Goal: Task Accomplishment & Management: Use online tool/utility

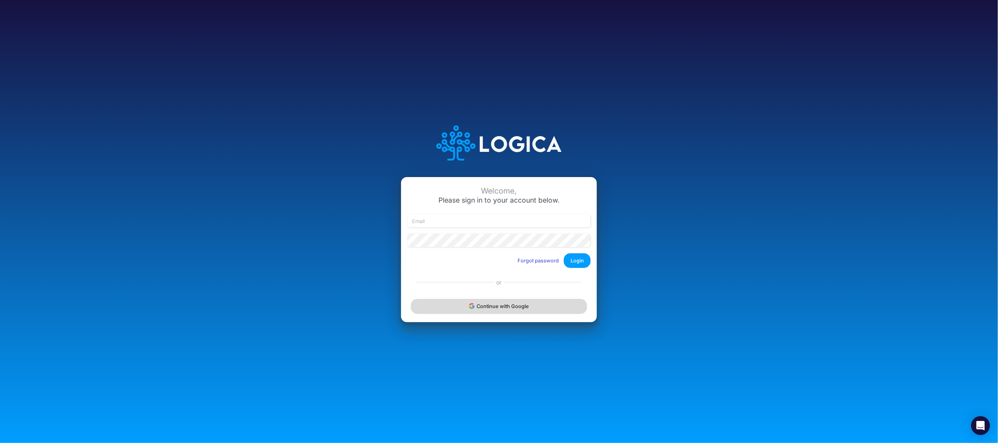
click at [494, 306] on button "Continue with Google" at bounding box center [499, 306] width 176 height 15
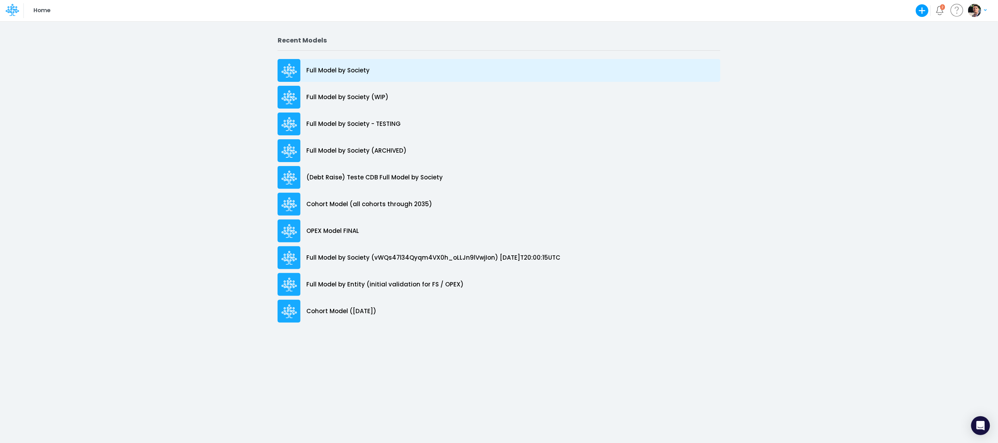
click at [345, 74] on p "Full Model by Society" at bounding box center [337, 70] width 63 height 9
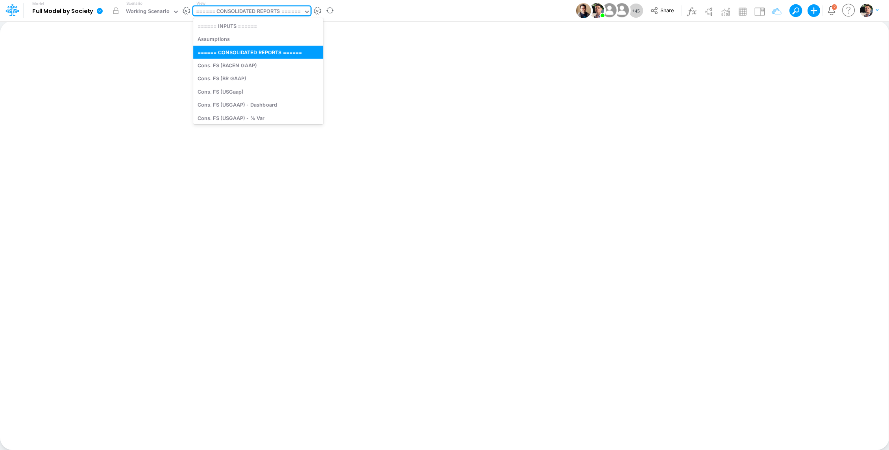
click at [271, 17] on div "====== CONSOLIDATED REPORTS ======" at bounding box center [248, 12] width 110 height 12
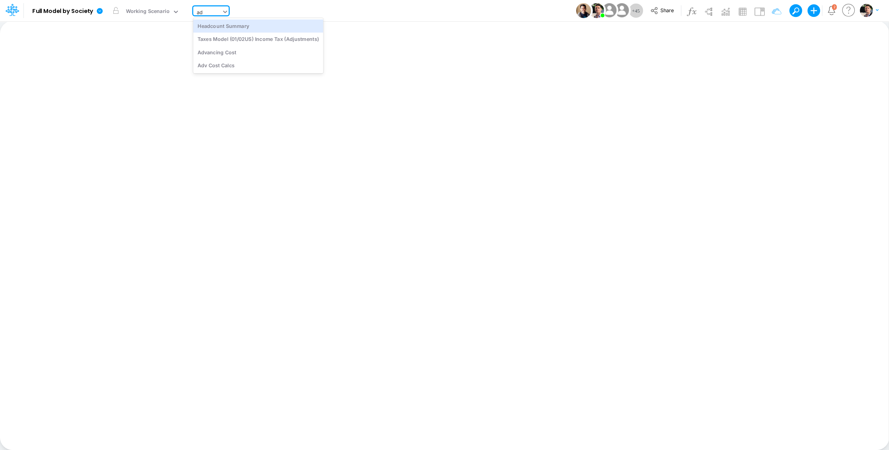
type input "adv"
click at [281, 25] on div "Advancing Cost" at bounding box center [246, 25] width 106 height 13
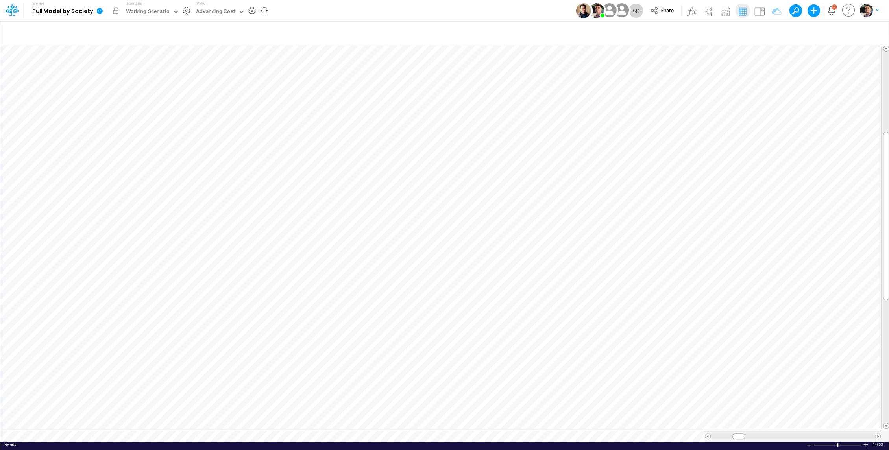
scroll to position [4, 1]
click at [877, 434] on span at bounding box center [877, 436] width 5 height 5
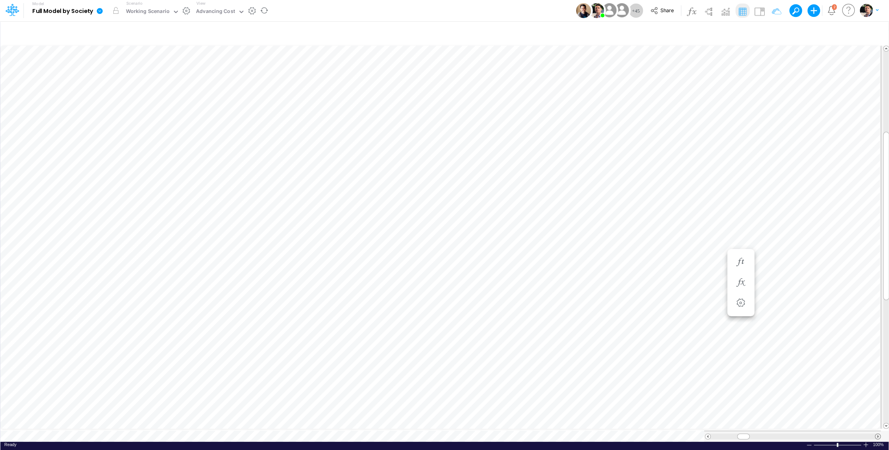
click at [877, 434] on span at bounding box center [877, 436] width 5 height 5
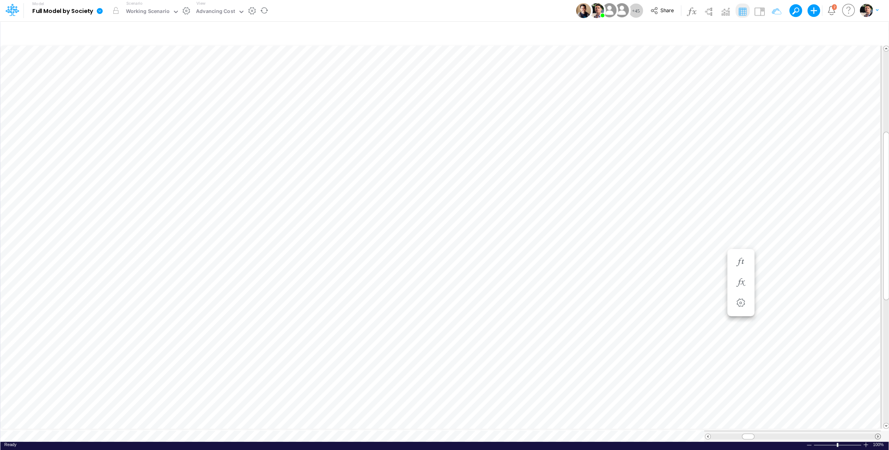
click at [877, 434] on span at bounding box center [877, 436] width 5 height 5
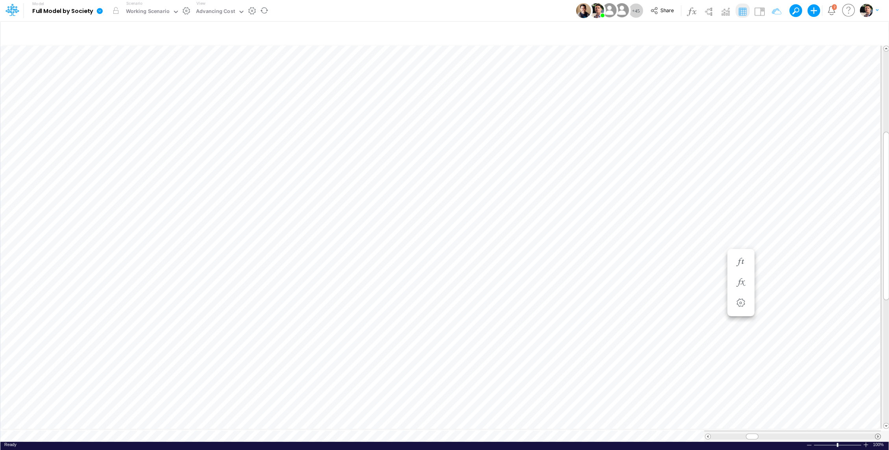
click at [877, 434] on span at bounding box center [877, 436] width 5 height 5
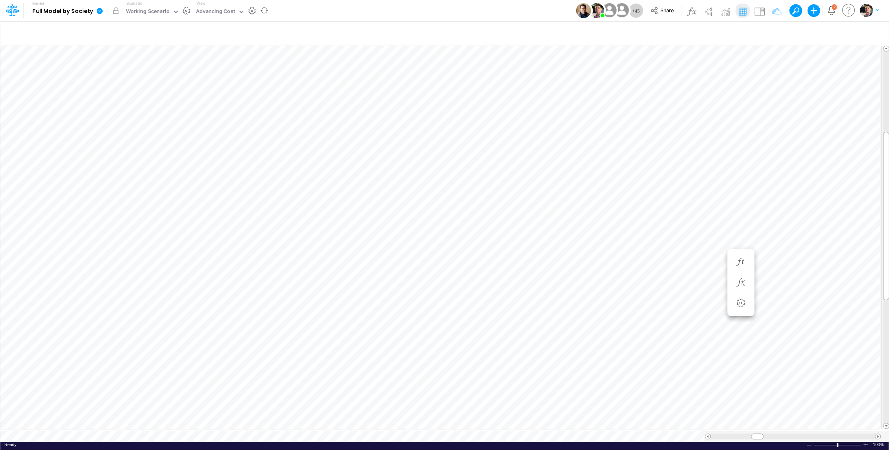
scroll to position [4, 1]
click at [560, 267] on li "Total Spread - Blended (% Year) =" at bounding box center [551, 262] width 27 height 20
click at [556, 264] on icon "button" at bounding box center [552, 262] width 12 height 8
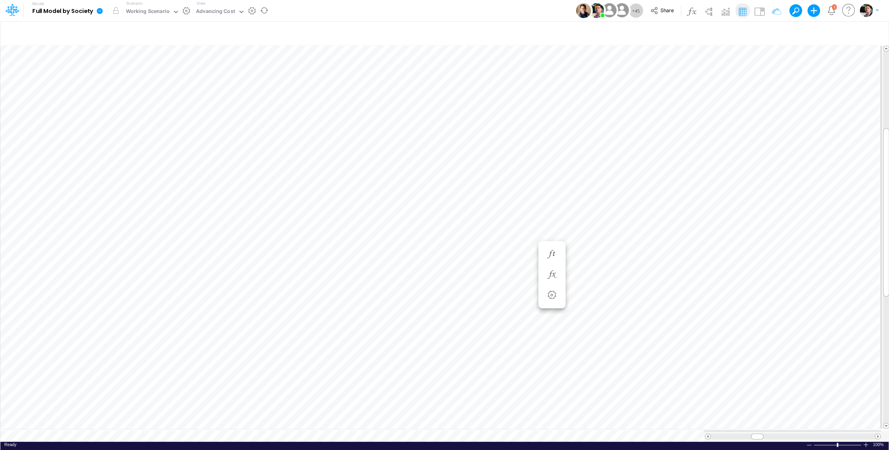
scroll to position [4, 1]
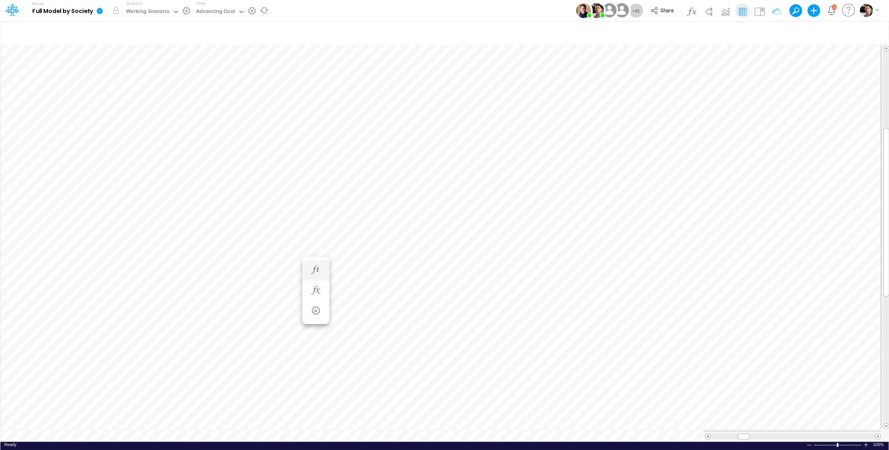
scroll to position [4, 1]
click at [784, 327] on icon "button" at bounding box center [788, 330] width 12 height 8
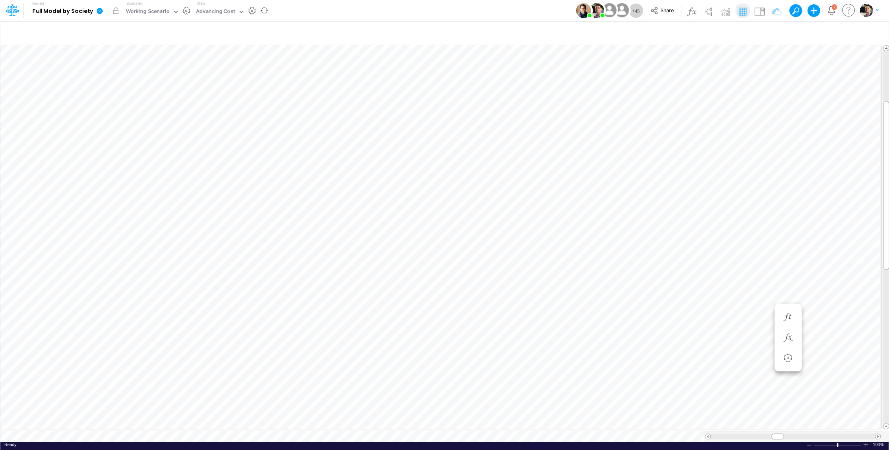
scroll to position [4, 1]
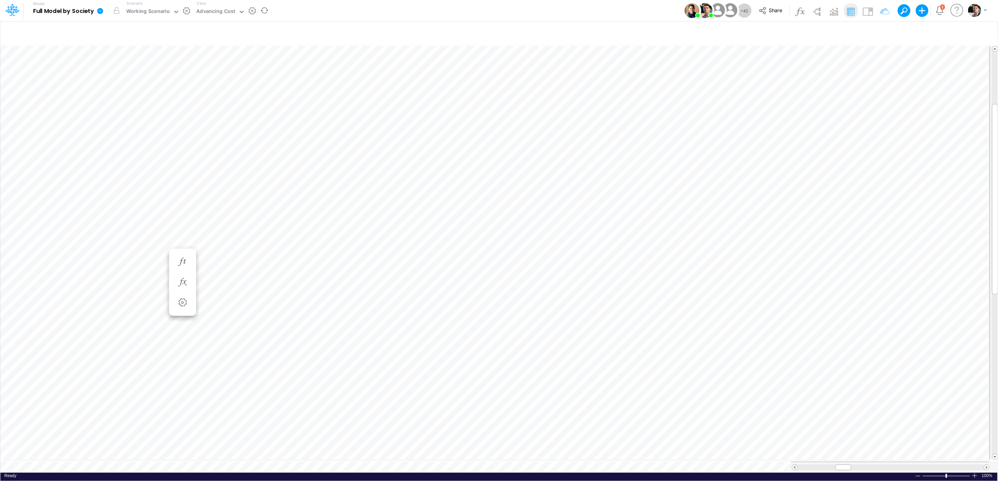
scroll to position [0, 0]
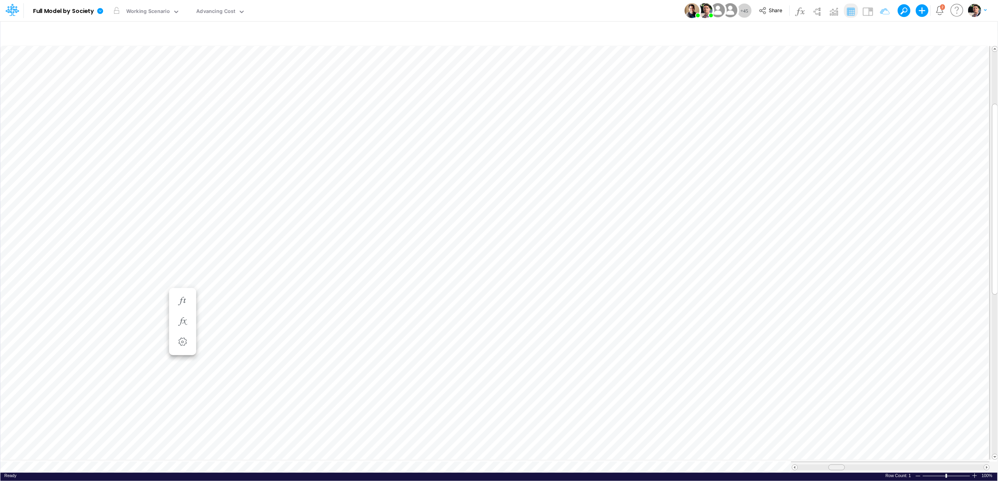
click at [839, 443] on span at bounding box center [836, 467] width 5 height 5
click at [870, 13] on img at bounding box center [868, 11] width 13 height 13
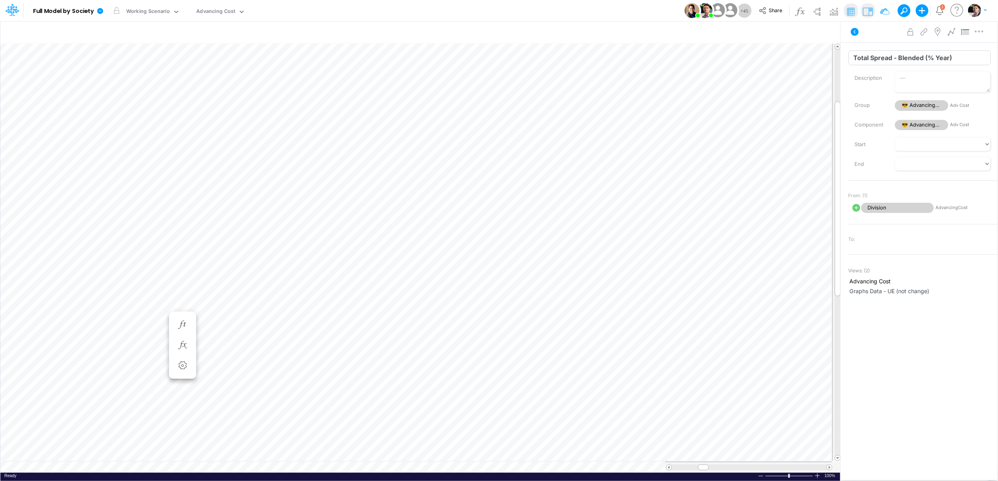
click at [902, 58] on input "Total Spread - Blended (% Year)" at bounding box center [920, 57] width 142 height 15
type input "Total Spread - Blended (%CDI Year)"
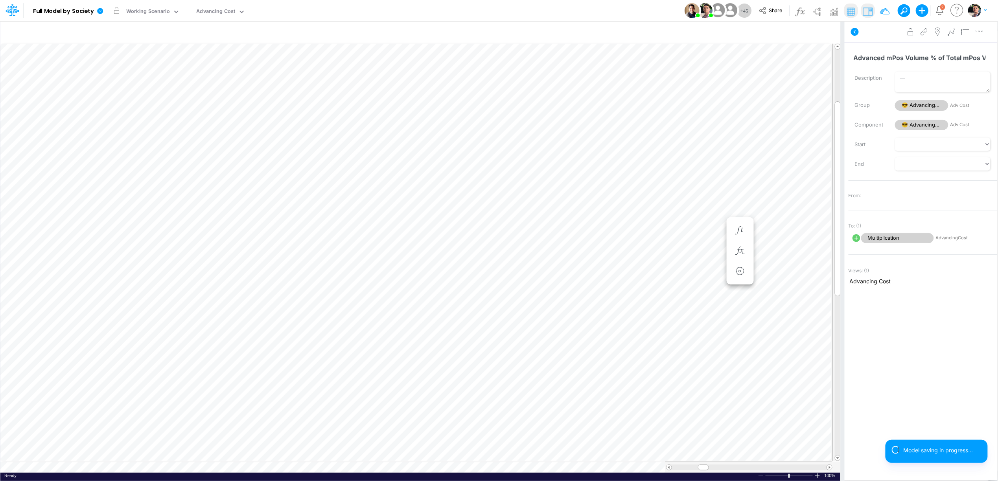
scroll to position [0, 0]
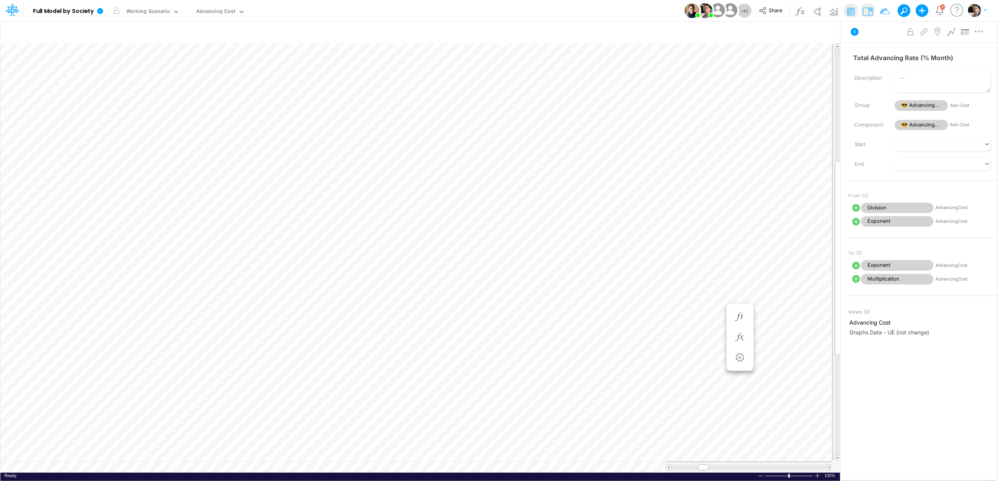
click at [870, 8] on img at bounding box center [868, 11] width 13 height 13
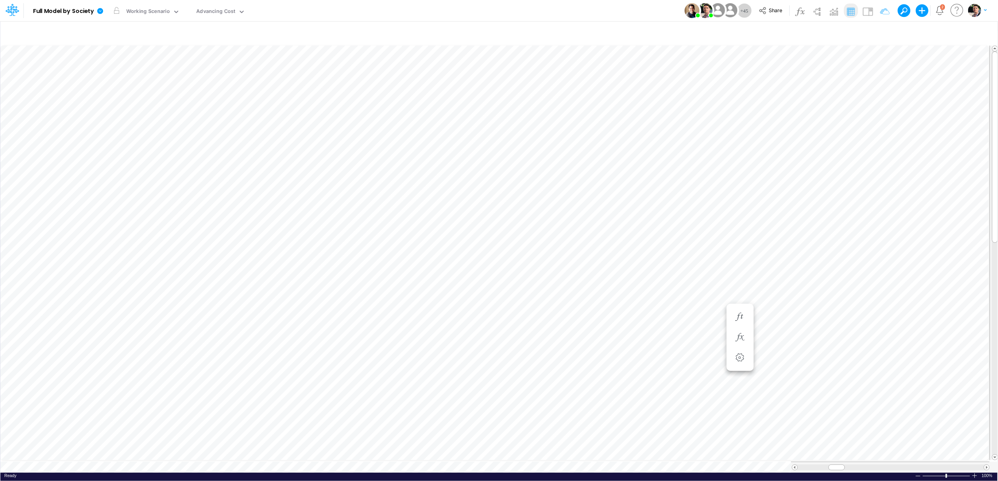
scroll to position [0, 0]
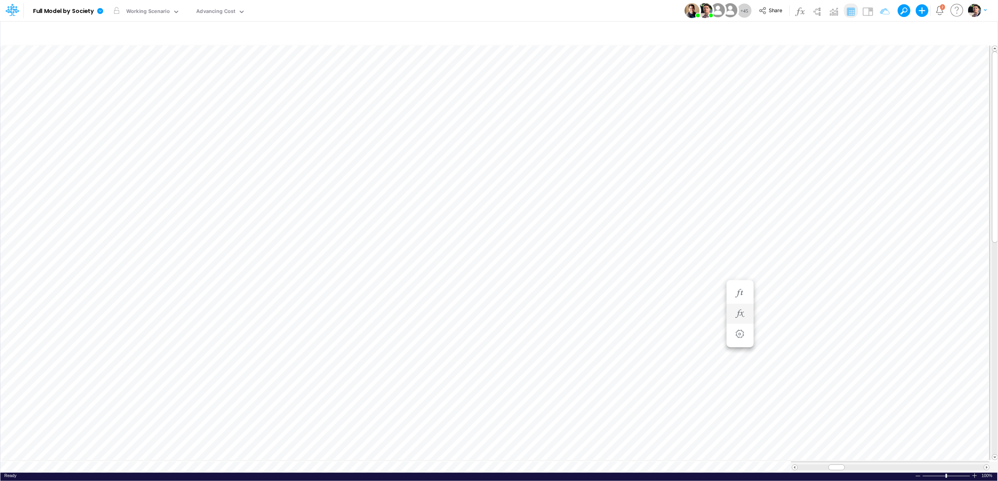
scroll to position [0, 0]
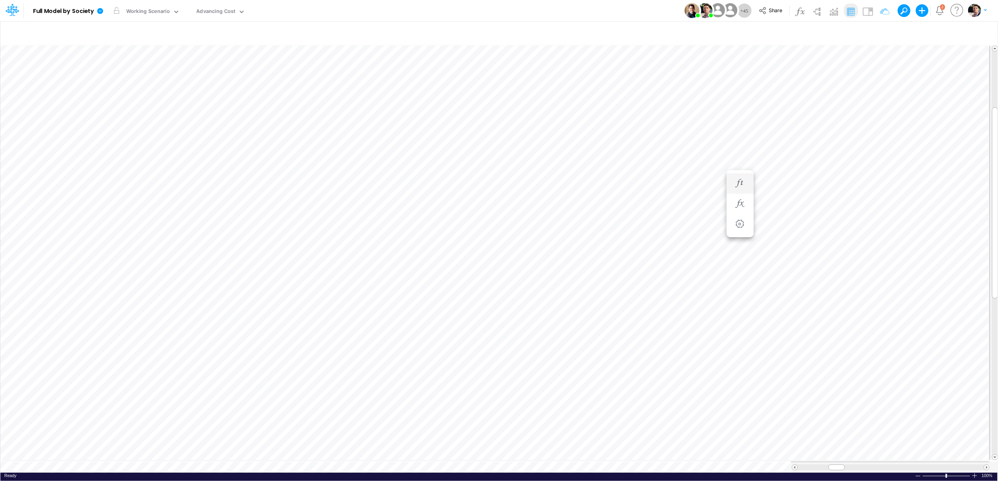
scroll to position [0, 0]
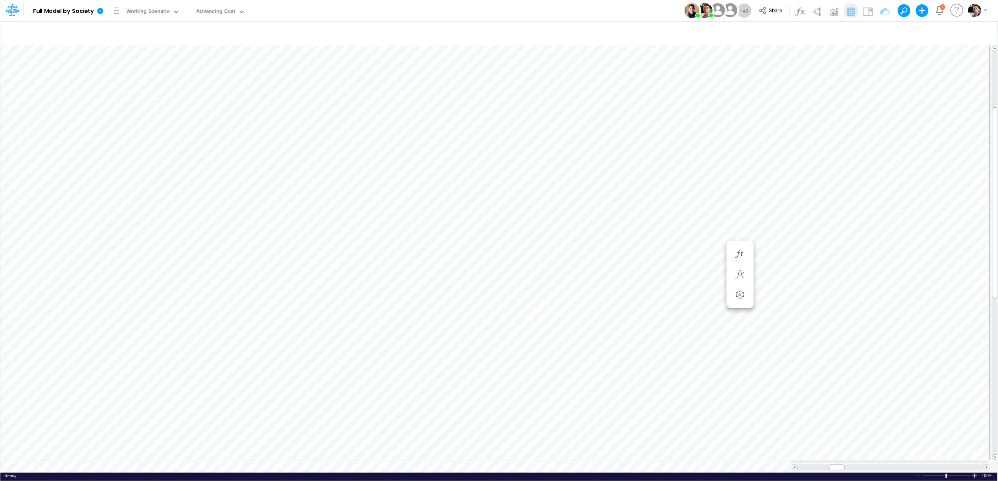
scroll to position [0, 0]
click at [218, 11] on div "Advancing Cost" at bounding box center [216, 11] width 39 height 9
type input "usgaap"
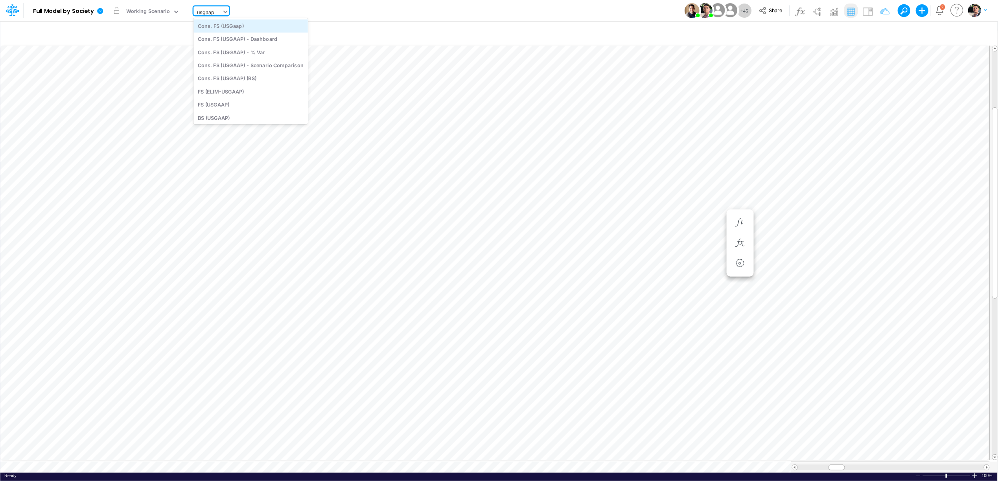
click at [236, 26] on div "Cons. FS (USGaap)" at bounding box center [251, 25] width 114 height 13
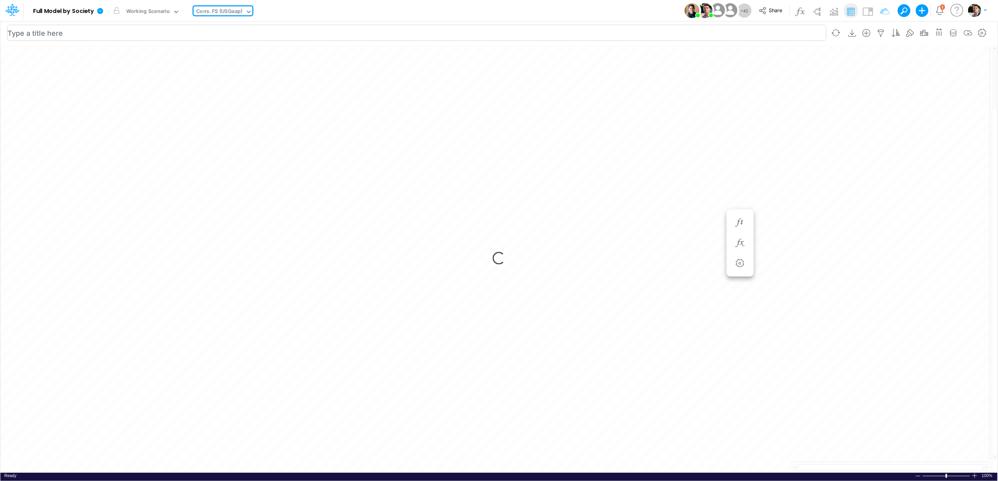
type input "Consolidated FS - USGAAP"
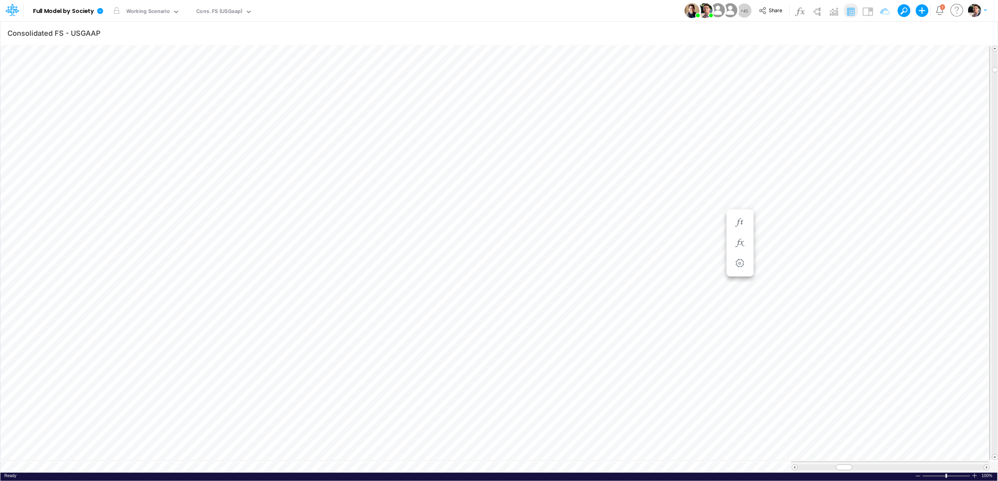
scroll to position [0, 0]
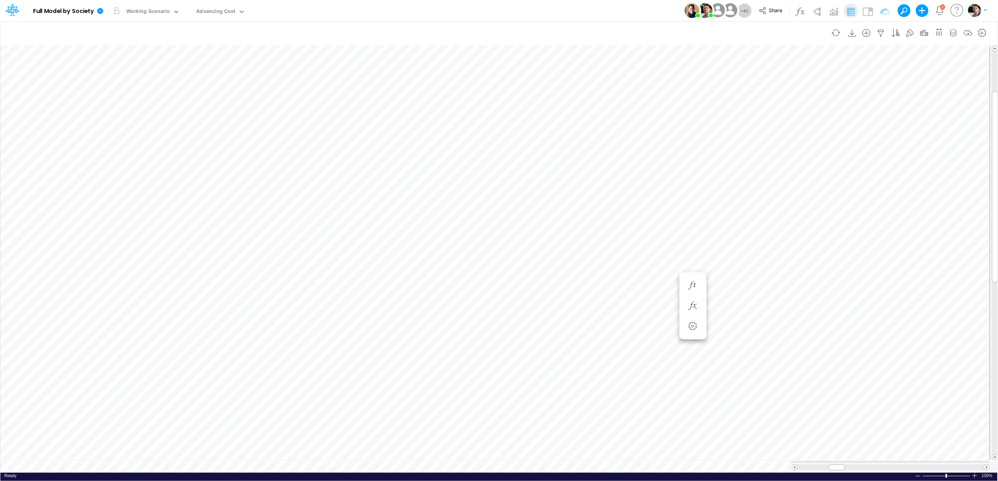
scroll to position [0, 0]
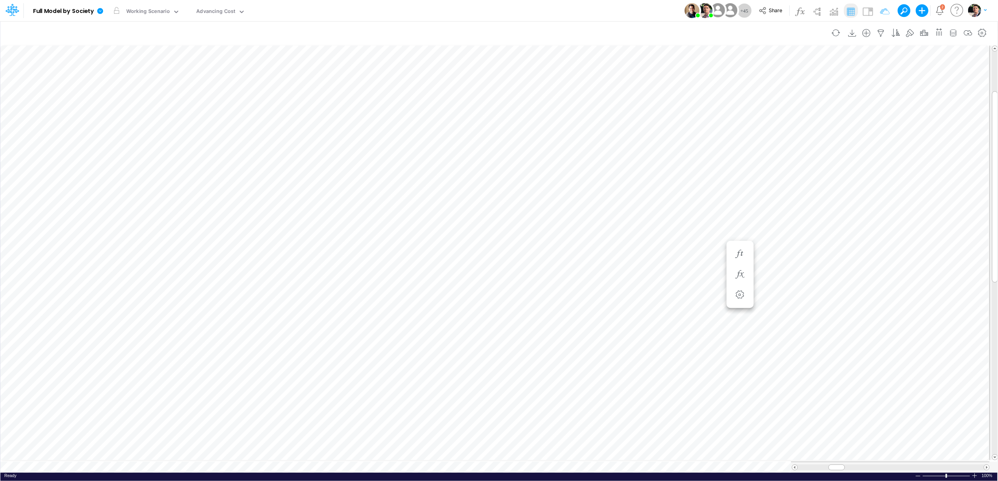
scroll to position [0, 0]
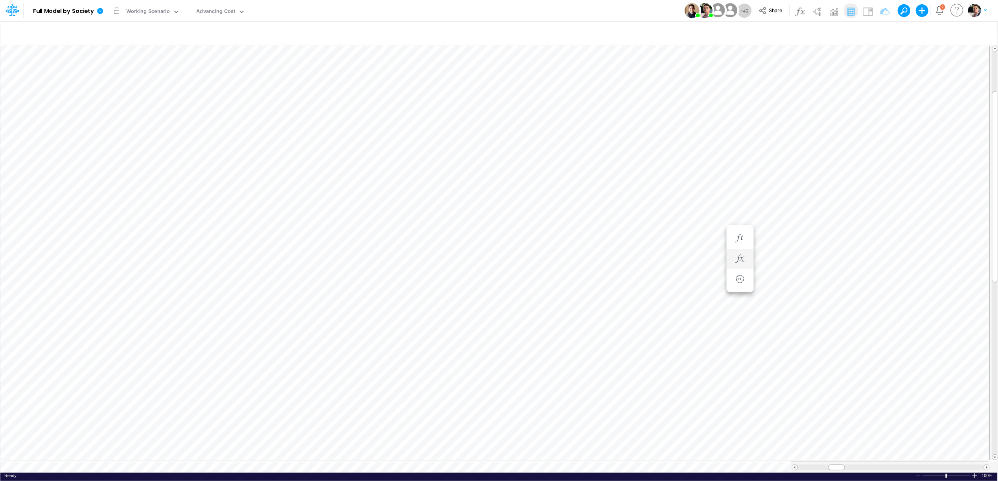
scroll to position [0, 0]
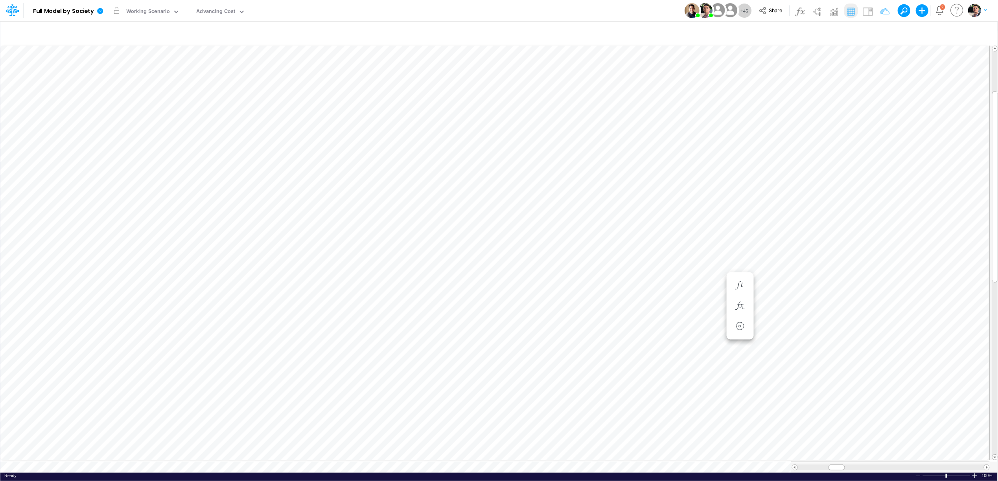
scroll to position [0, 0]
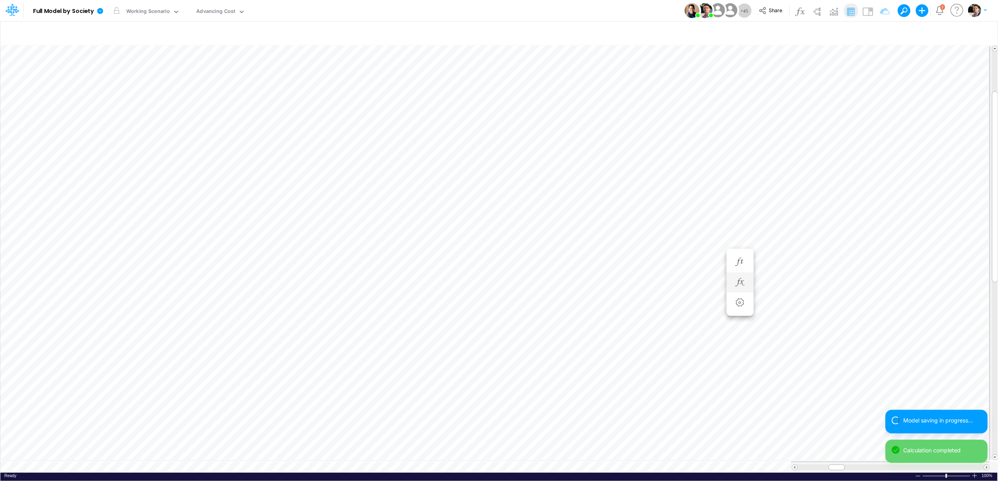
scroll to position [0, 0]
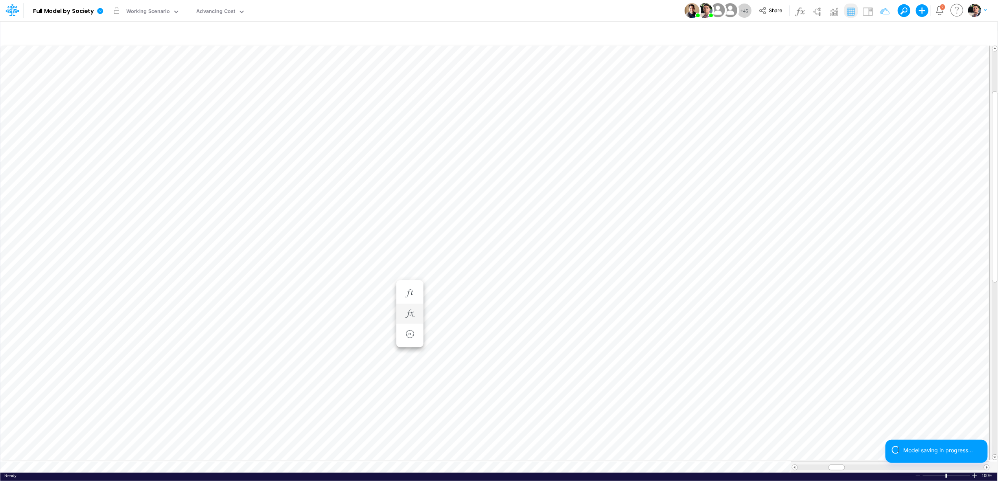
scroll to position [0, 0]
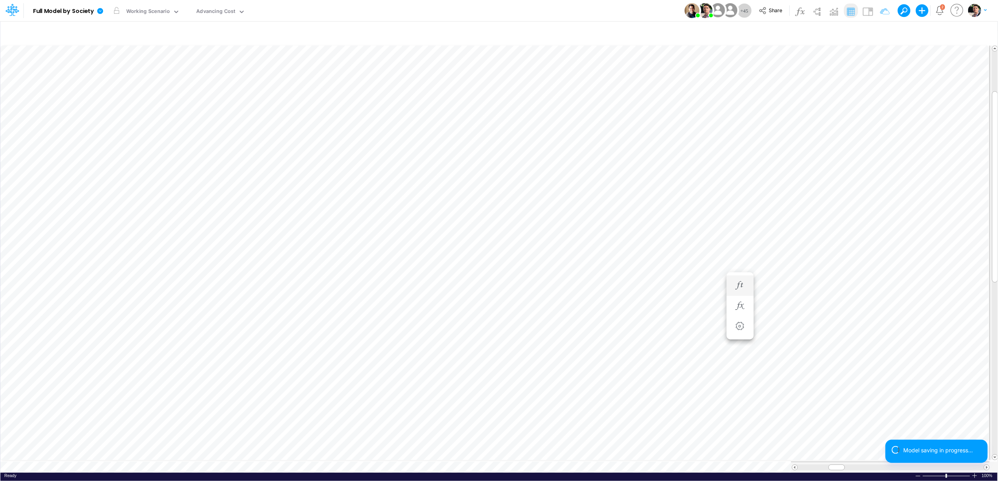
scroll to position [0, 0]
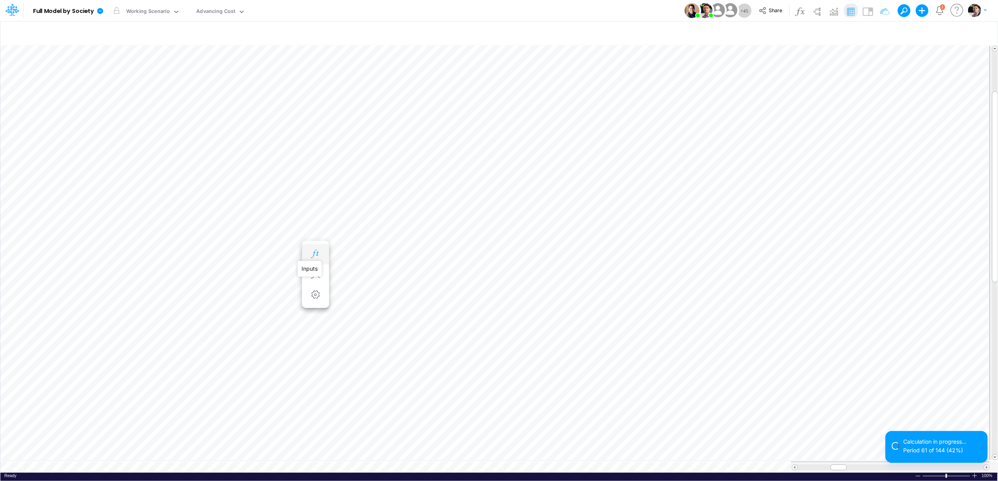
click at [311, 253] on icon "button" at bounding box center [316, 254] width 12 height 8
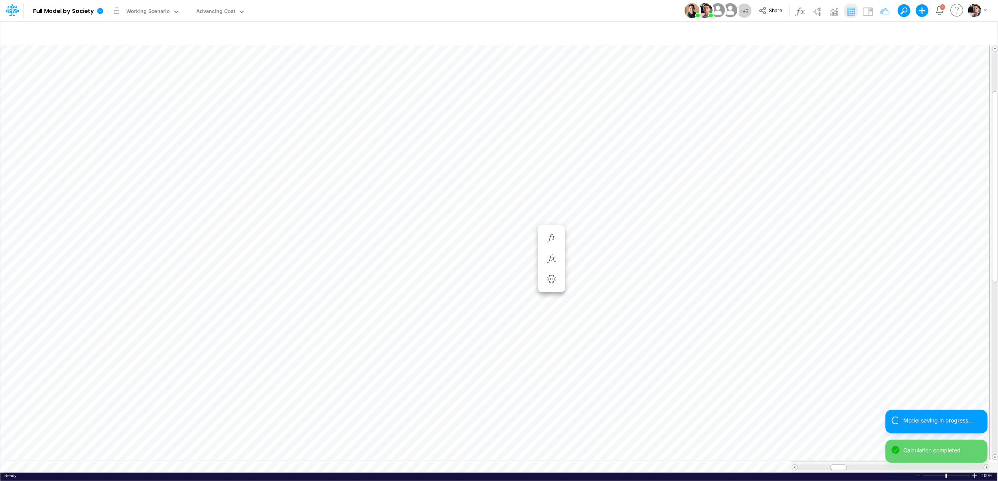
scroll to position [0, 0]
click at [366, 260] on button "button" at bounding box center [363, 255] width 15 height 16
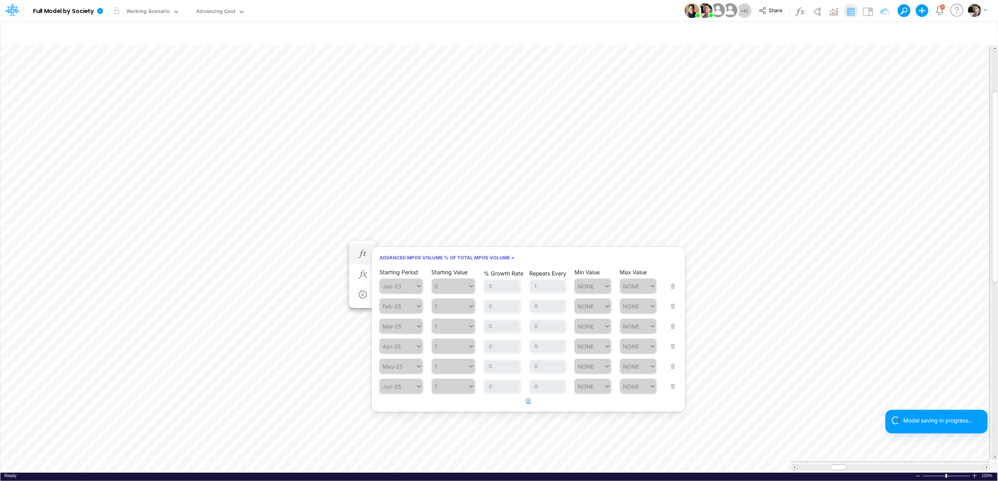
click at [530, 401] on icon "button" at bounding box center [528, 400] width 5 height 5
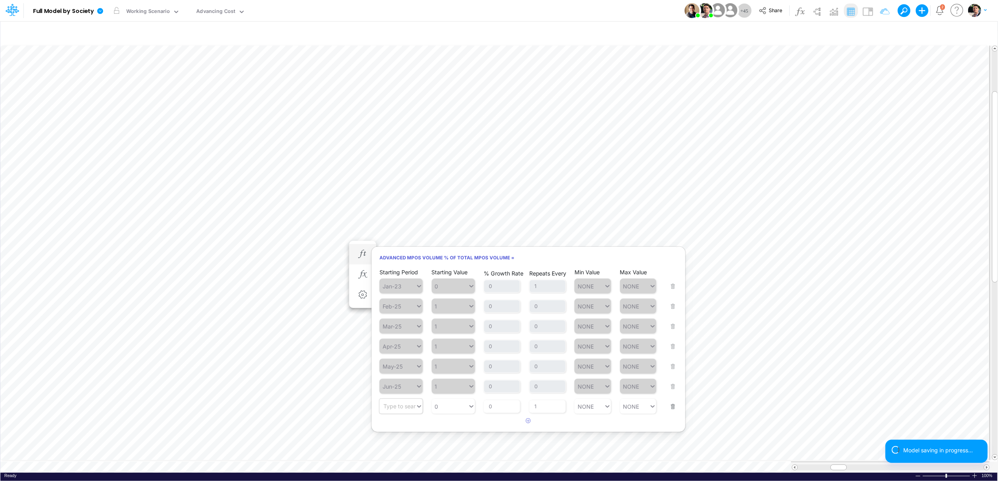
click at [402, 414] on div "Type to search..." at bounding box center [401, 406] width 43 height 15
click at [399, 427] on div "Forecast" at bounding box center [401, 426] width 43 height 13
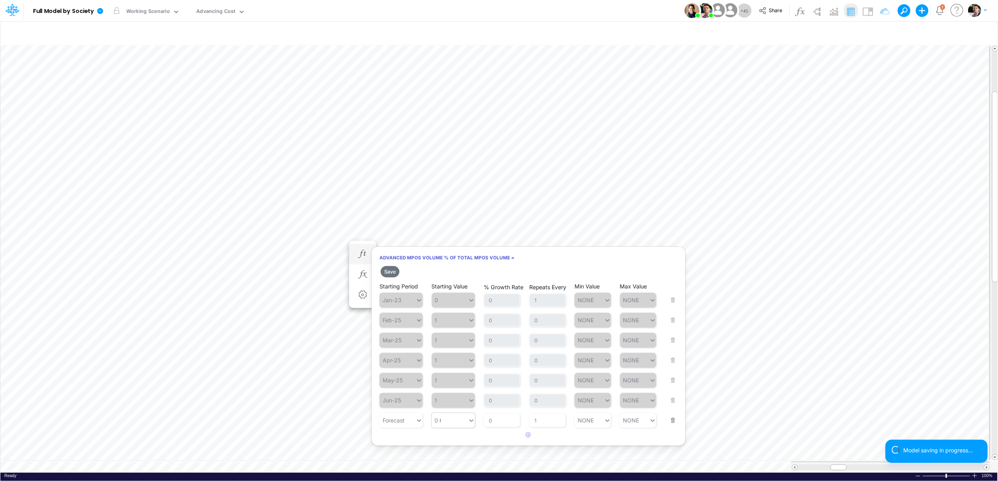
click at [448, 419] on div "0 0" at bounding box center [450, 420] width 36 height 11
type input "1"
click at [544, 426] on input "1" at bounding box center [547, 420] width 37 height 13
type input "1"
type input "NONE"
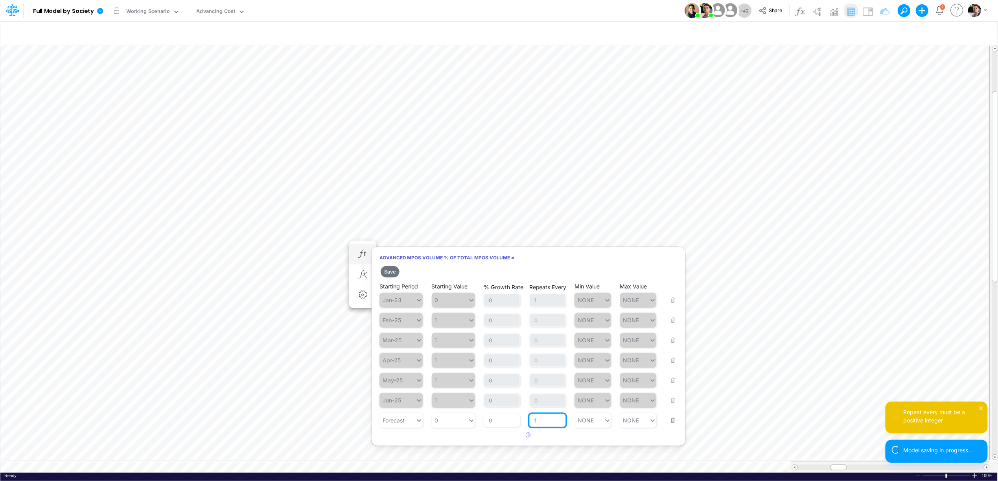
drag, startPoint x: 539, startPoint y: 426, endPoint x: 531, endPoint y: 426, distance: 8.3
click at [531, 426] on input "1" at bounding box center [547, 420] width 37 height 13
type input "0"
type input "NONE"
drag, startPoint x: 553, startPoint y: 426, endPoint x: 502, endPoint y: 422, distance: 51.7
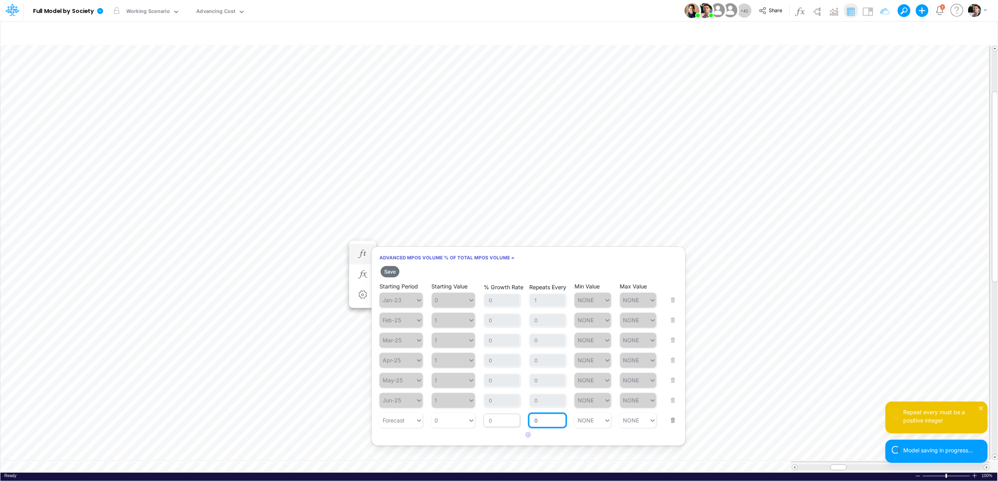
click at [507, 424] on div "Starting Period Forecast Starting Value 0 % Growth Rate 0 Repeats Every 0 Min V…" at bounding box center [529, 416] width 298 height 25
type input "1"
click at [448, 422] on div "0 0" at bounding box center [450, 420] width 36 height 11
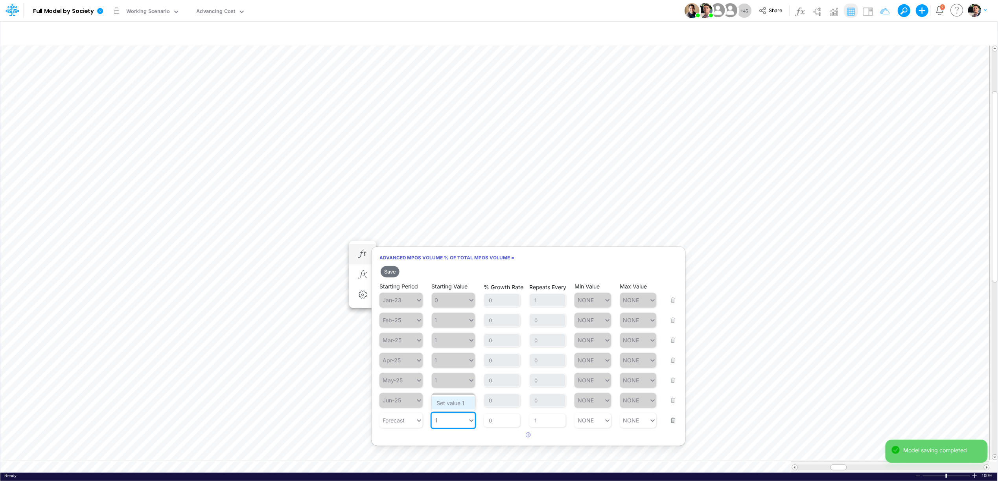
click at [452, 404] on div "Set value 1" at bounding box center [453, 403] width 43 height 13
type input "1"
click at [390, 273] on button "Save" at bounding box center [390, 271] width 19 height 11
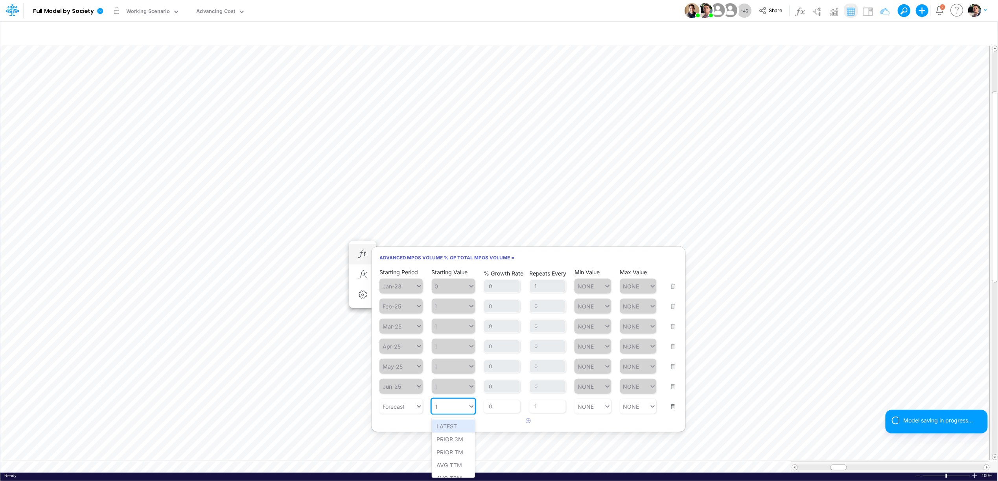
click at [448, 410] on div "1 1" at bounding box center [450, 406] width 36 height 11
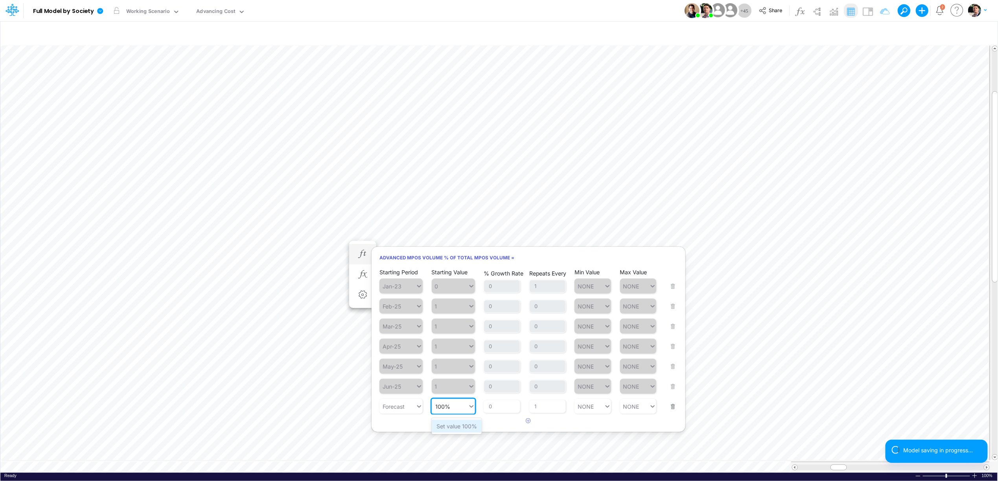
click at [451, 429] on div "Set value 100%" at bounding box center [457, 426] width 50 height 13
type input "100%"
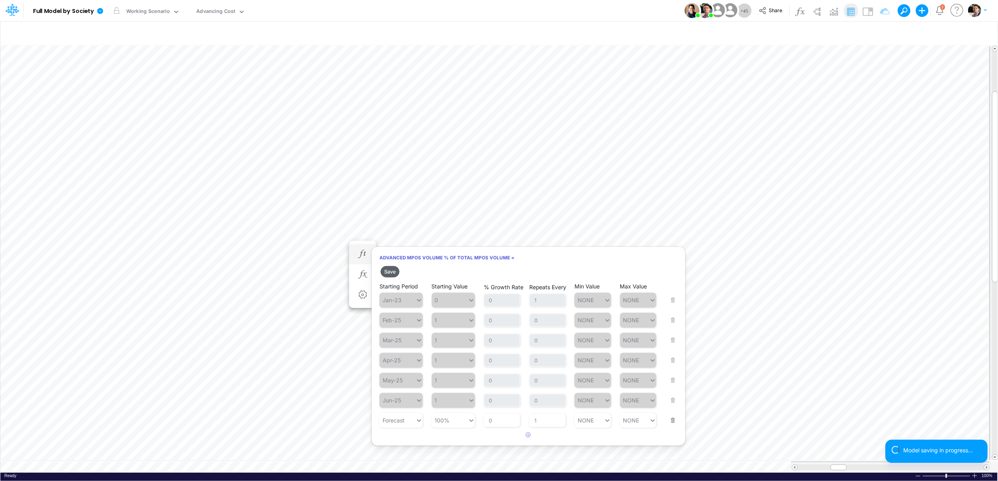
click at [394, 272] on button "Save" at bounding box center [390, 271] width 19 height 11
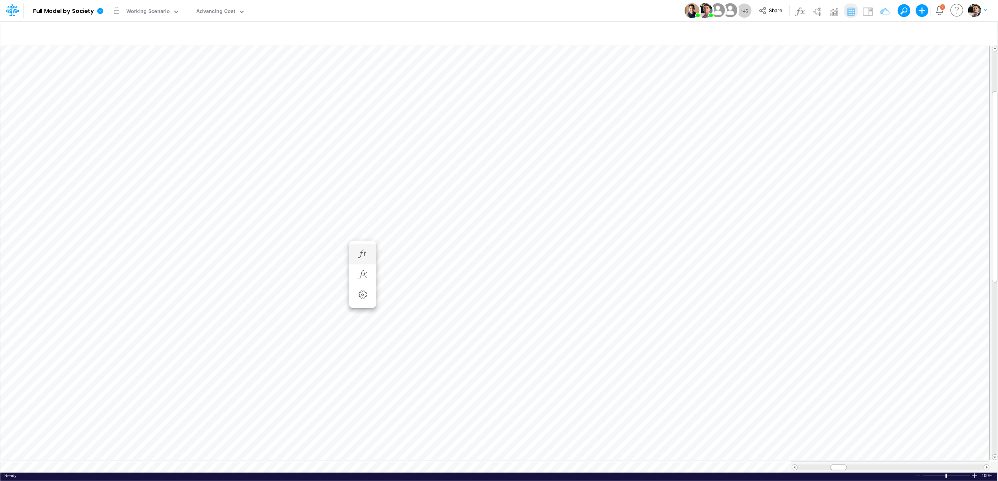
scroll to position [0, 0]
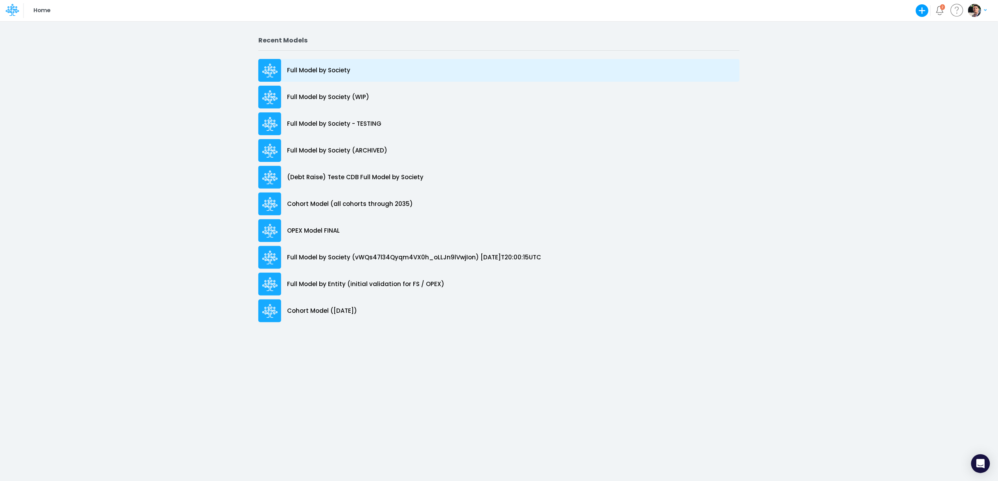
click at [327, 73] on p "Full Model by Society" at bounding box center [318, 70] width 63 height 9
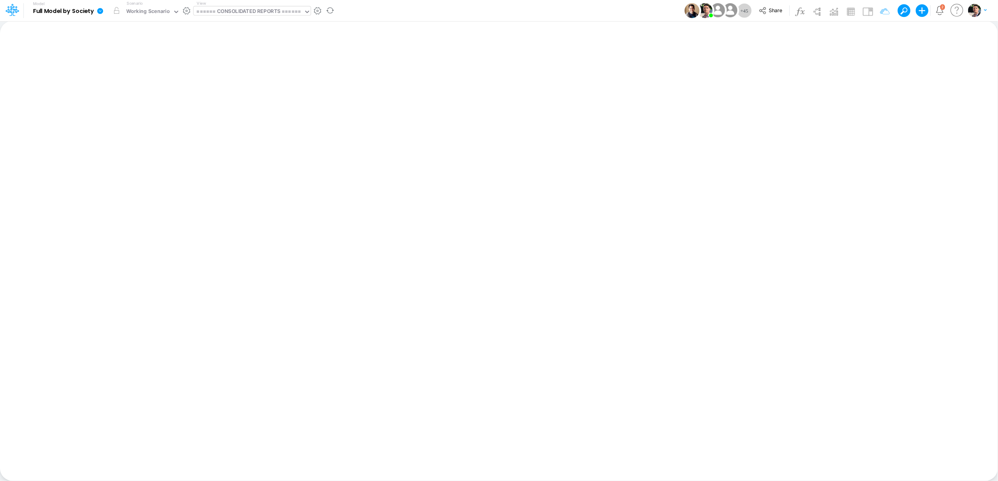
click at [254, 16] on div "====== CONSOLIDATED REPORTS ======" at bounding box center [249, 11] width 104 height 9
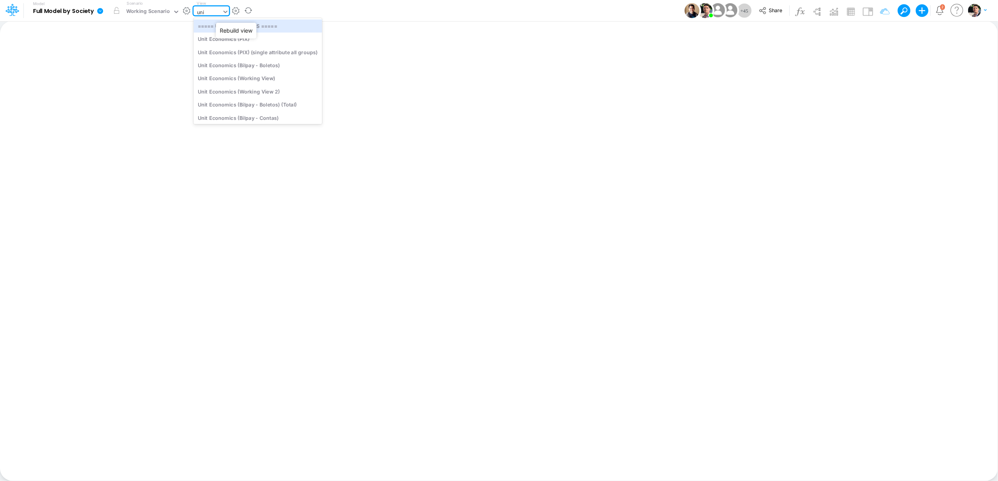
type input "unit"
click at [261, 105] on div "Unit Economics (Other)" at bounding box center [258, 101] width 129 height 13
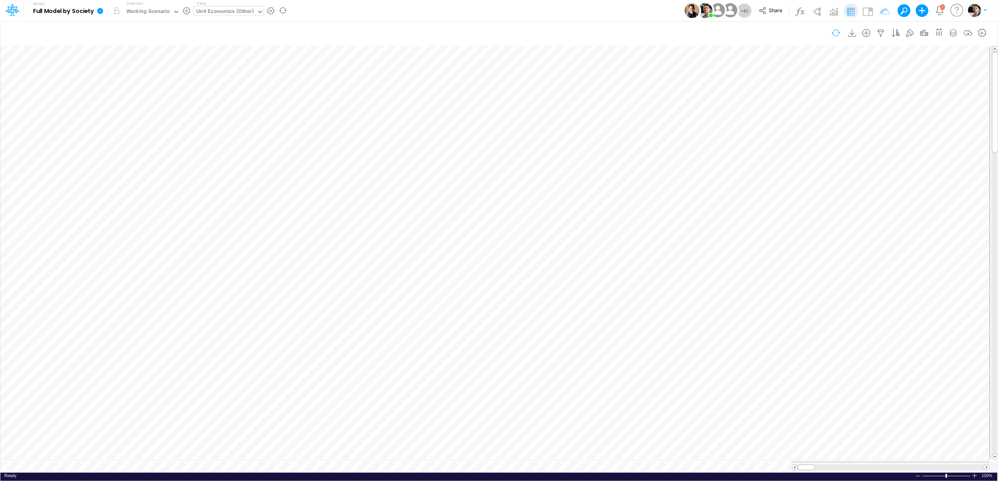
scroll to position [0, 0]
click at [876, 31] on icon "button" at bounding box center [882, 33] width 12 height 8
select select "contains"
click at [870, 133] on button "button" at bounding box center [870, 130] width 15 height 11
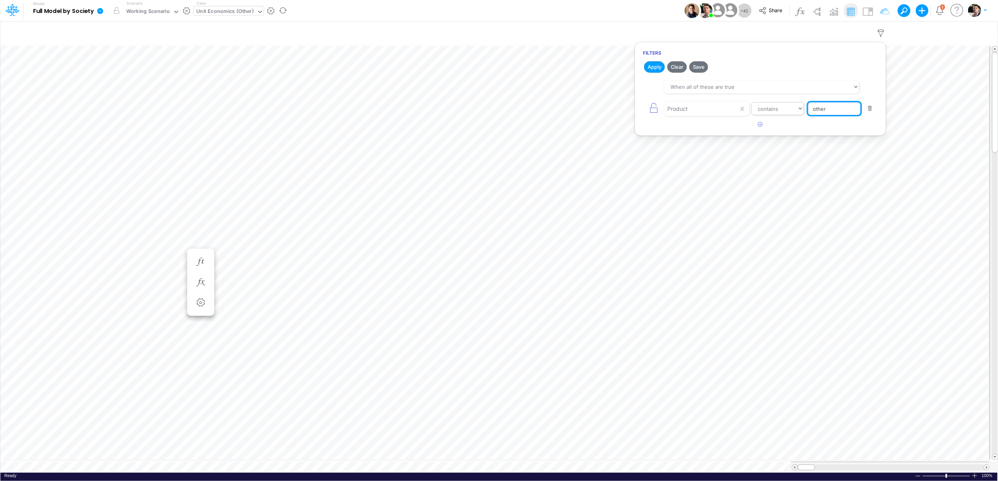
drag, startPoint x: 839, startPoint y: 112, endPoint x: 793, endPoint y: 112, distance: 46.0
click at [793, 112] on div "Product equals not equal starts with ends with contains other" at bounding box center [760, 109] width 235 height 18
paste input "Sales Taxes %"
click at [815, 112] on input "Sales Taxes %" at bounding box center [834, 108] width 53 height 13
type input "Sales Taxes %"
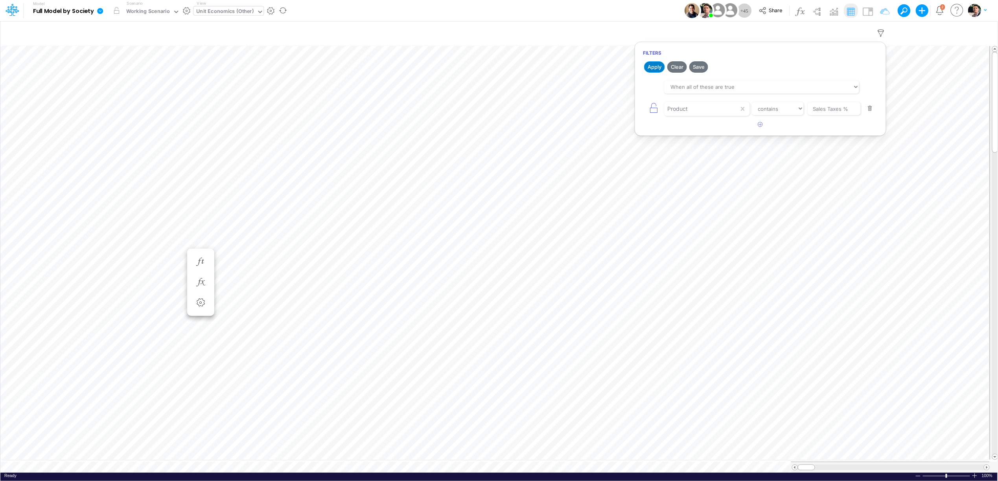
click at [660, 68] on button "Apply" at bounding box center [654, 66] width 21 height 11
click at [723, 111] on div "Product" at bounding box center [701, 108] width 75 height 13
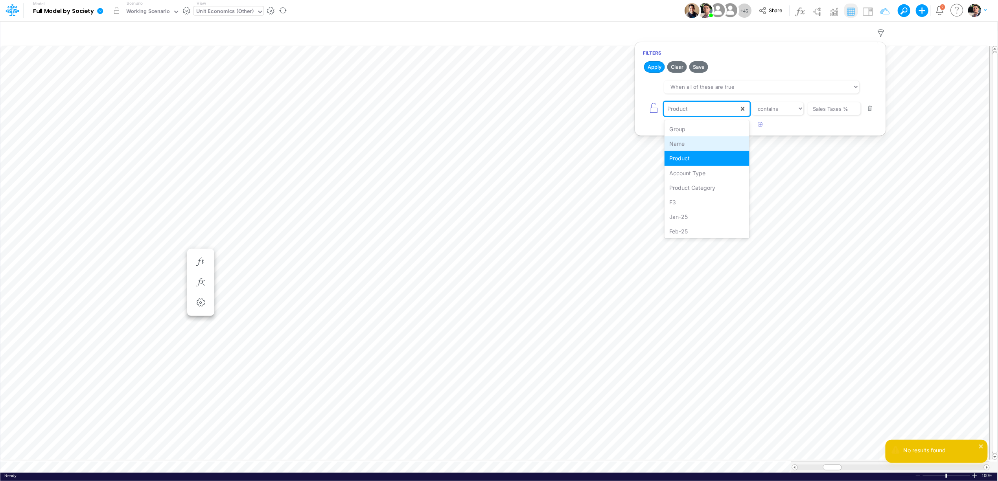
click at [694, 145] on div "Name" at bounding box center [707, 143] width 85 height 15
click at [660, 67] on button "Apply" at bounding box center [654, 66] width 21 height 11
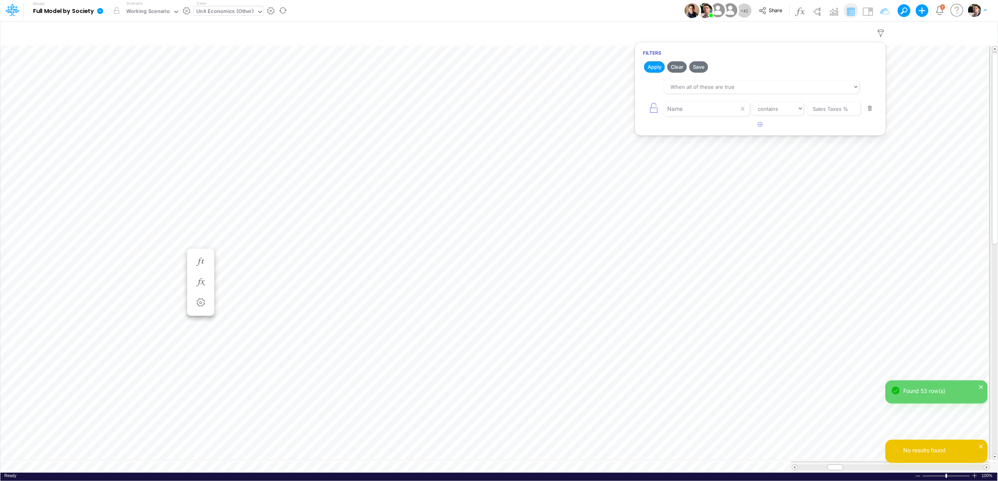
scroll to position [0, 0]
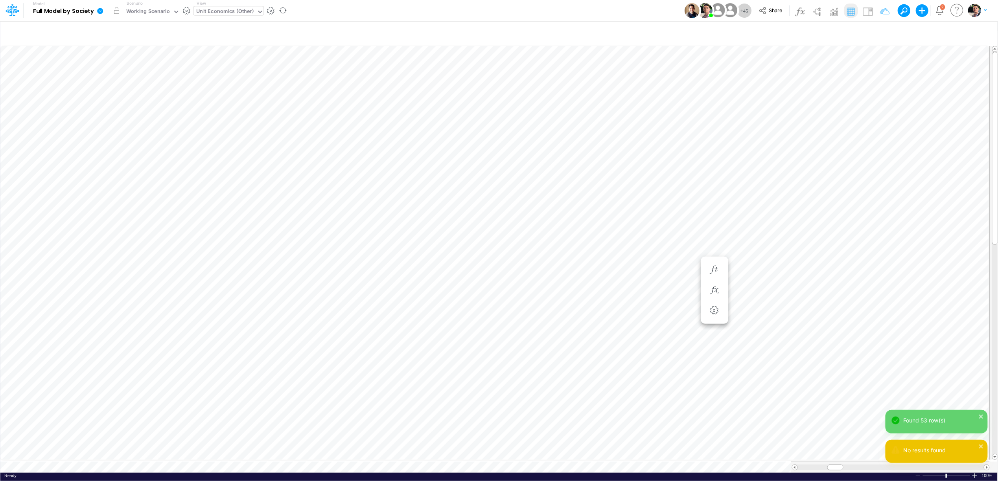
scroll to position [0, 0]
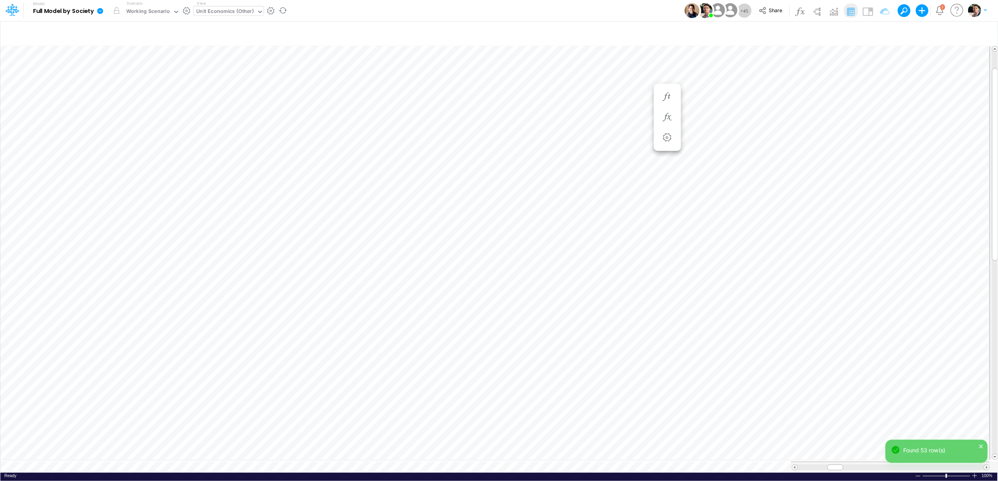
scroll to position [0, 0]
click at [577, 140] on icon "button" at bounding box center [573, 144] width 12 height 8
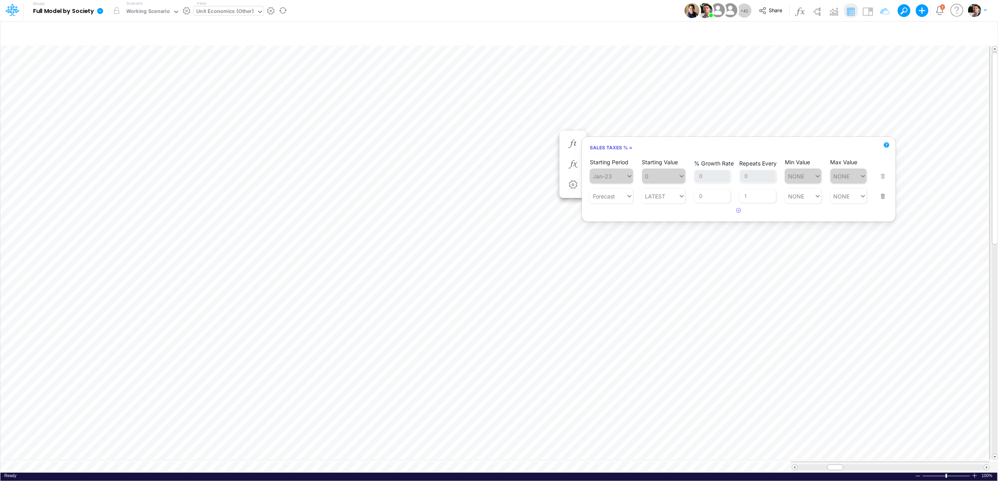
scroll to position [0, 0]
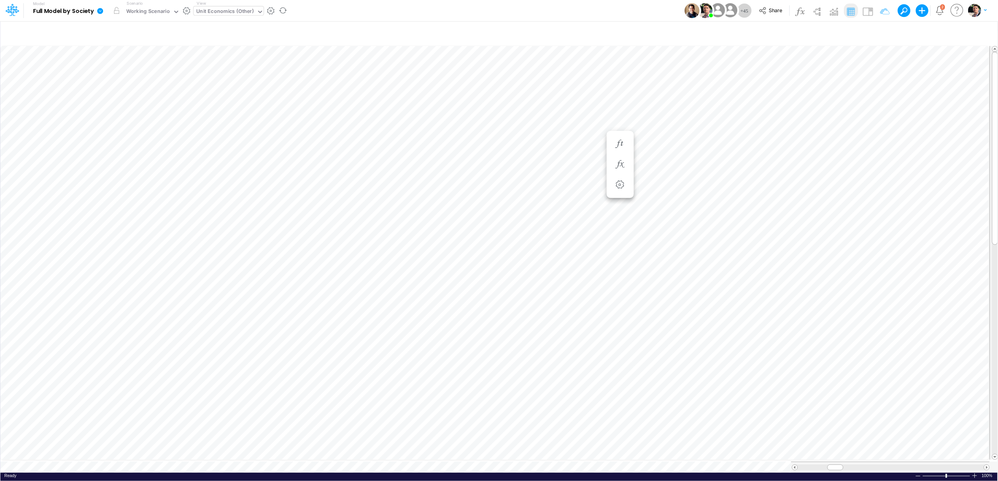
click at [223, 12] on div "Unit Economics (Other)" at bounding box center [225, 11] width 57 height 9
click at [878, 32] on icon "button" at bounding box center [882, 33] width 12 height 8
select select "contains"
drag, startPoint x: 851, startPoint y: 111, endPoint x: 792, endPoint y: 111, distance: 59.4
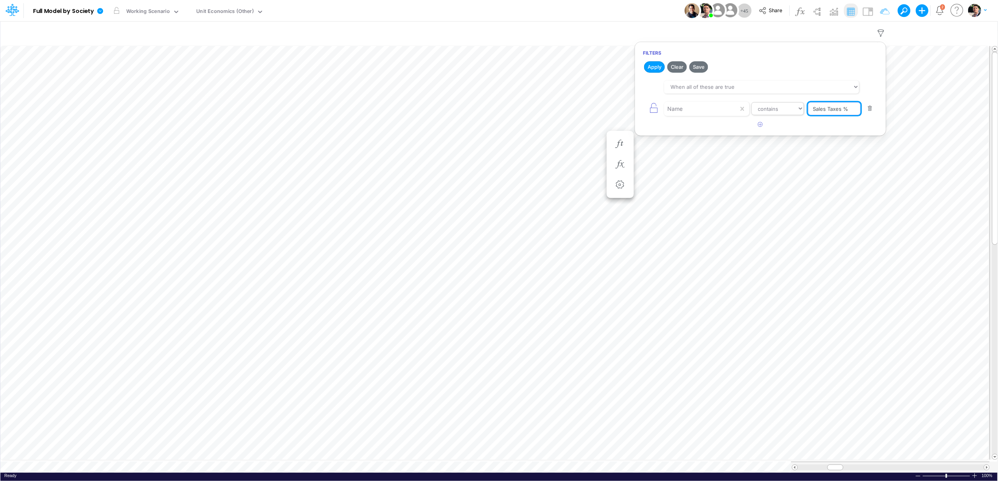
click at [792, 111] on div "Name equals not equal starts with ends with contains Sales Taxes %" at bounding box center [760, 109] width 235 height 18
type input "Chargebacks %"
click at [759, 129] on button "button" at bounding box center [760, 124] width 15 height 13
click at [699, 139] on div "equals not equal starts with ends with contains" at bounding box center [760, 131] width 235 height 18
click at [704, 136] on div at bounding box center [701, 130] width 75 height 13
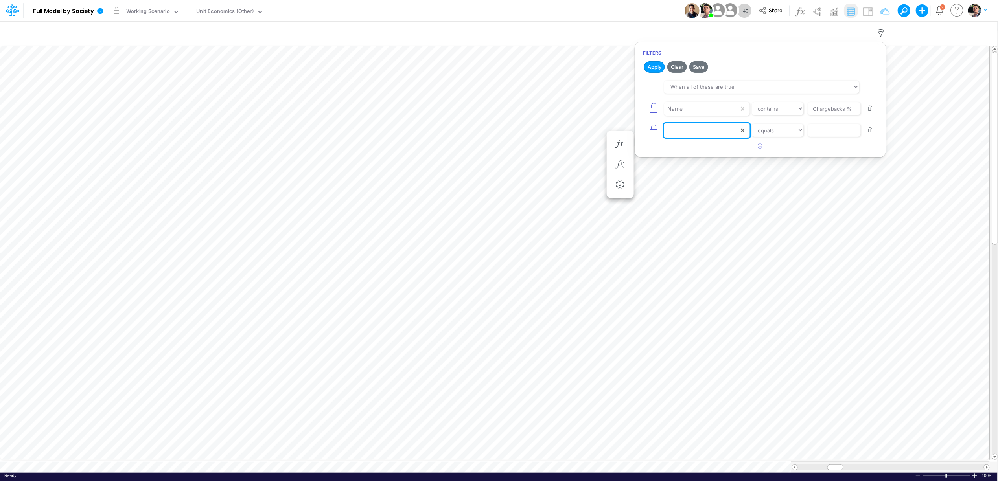
click at [693, 136] on div at bounding box center [701, 130] width 75 height 13
type input "prod"
click at [700, 155] on div "Product" at bounding box center [707, 151] width 85 height 15
click at [789, 135] on select "equals not equal starts with ends with contains" at bounding box center [778, 130] width 53 height 13
select select "contains"
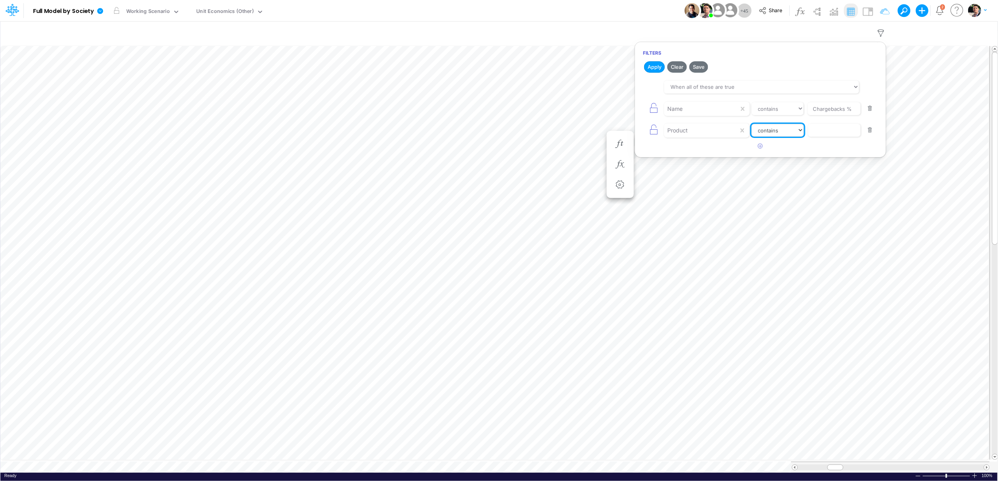
click at [752, 126] on select "equals not equal starts with ends with contains" at bounding box center [778, 130] width 53 height 13
click at [829, 134] on input "text" at bounding box center [834, 130] width 53 height 13
type input "CC RP"
click at [654, 69] on button "Apply" at bounding box center [654, 66] width 21 height 11
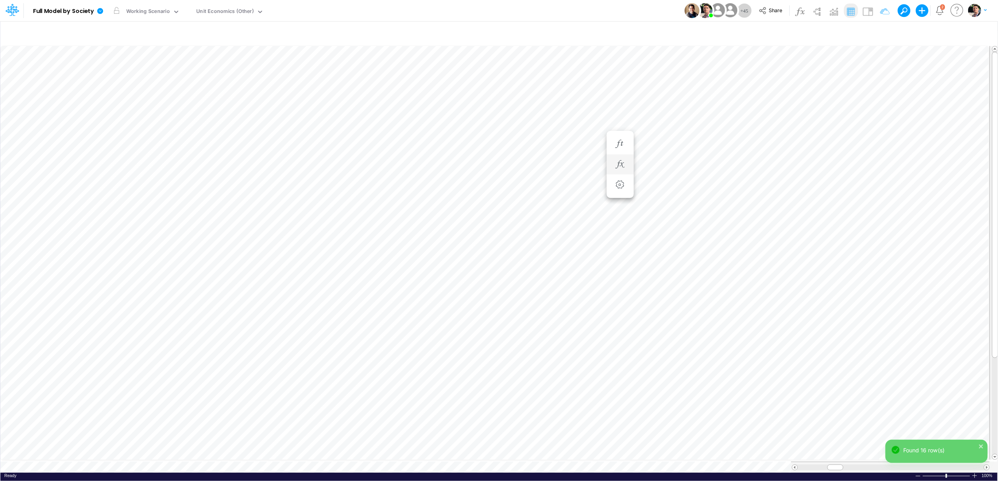
scroll to position [0, 0]
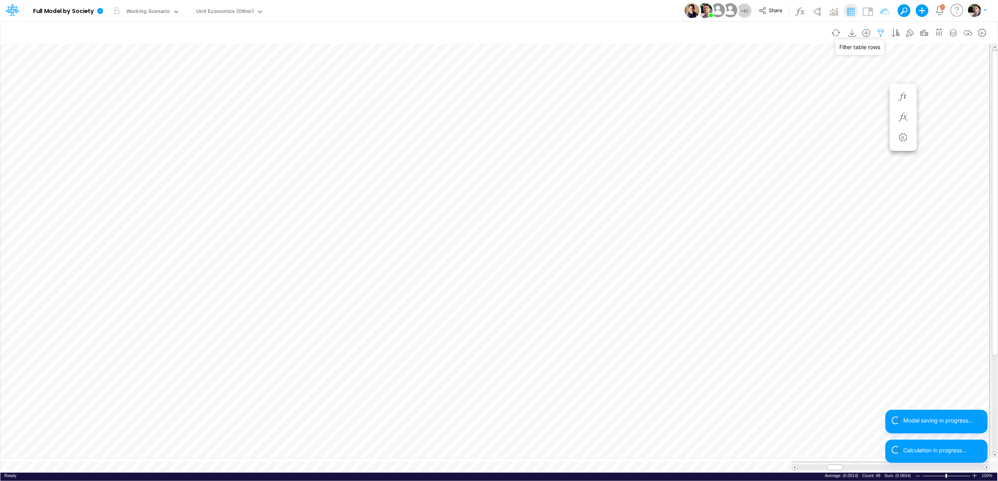
click at [883, 35] on icon "button" at bounding box center [882, 33] width 12 height 8
select select "contains"
click at [870, 108] on button "button" at bounding box center [870, 108] width 15 height 11
type input "CC RP"
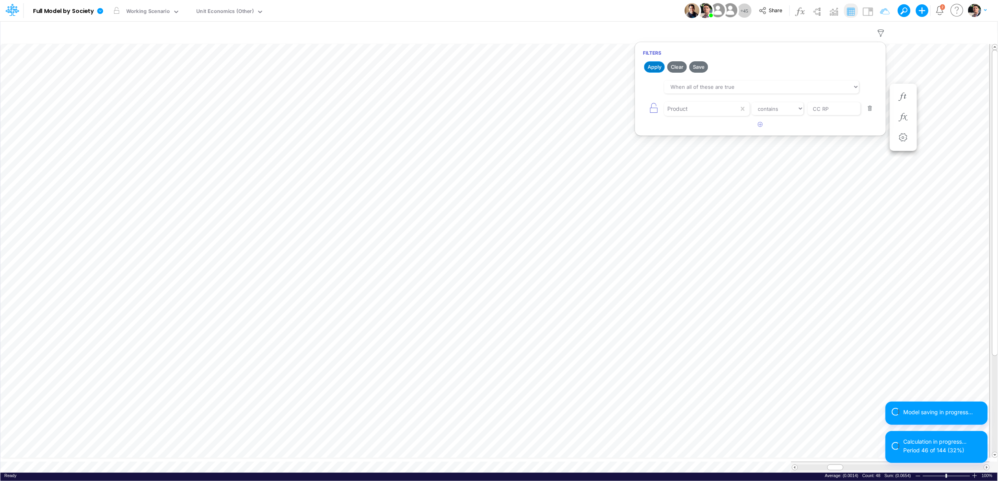
click at [653, 67] on button "Apply" at bounding box center [654, 66] width 21 height 11
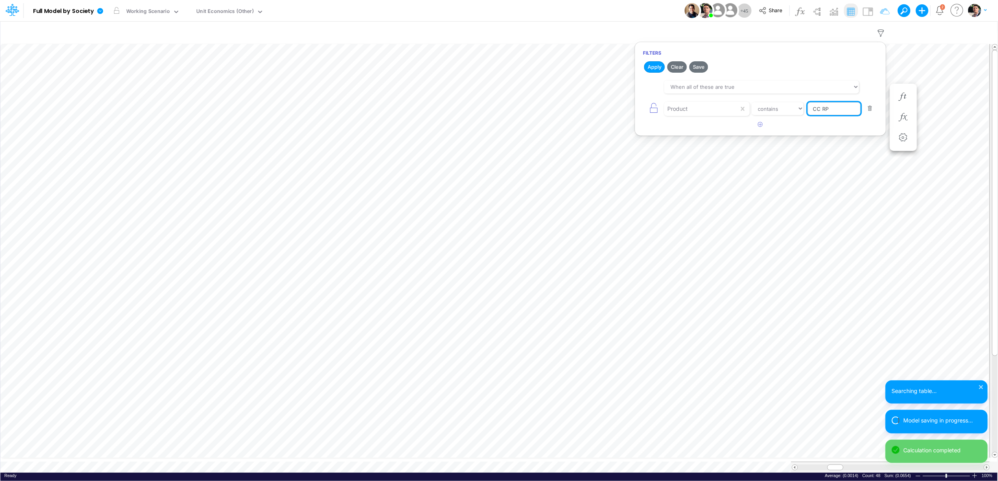
click at [814, 111] on input "CC RP" at bounding box center [834, 108] width 53 height 13
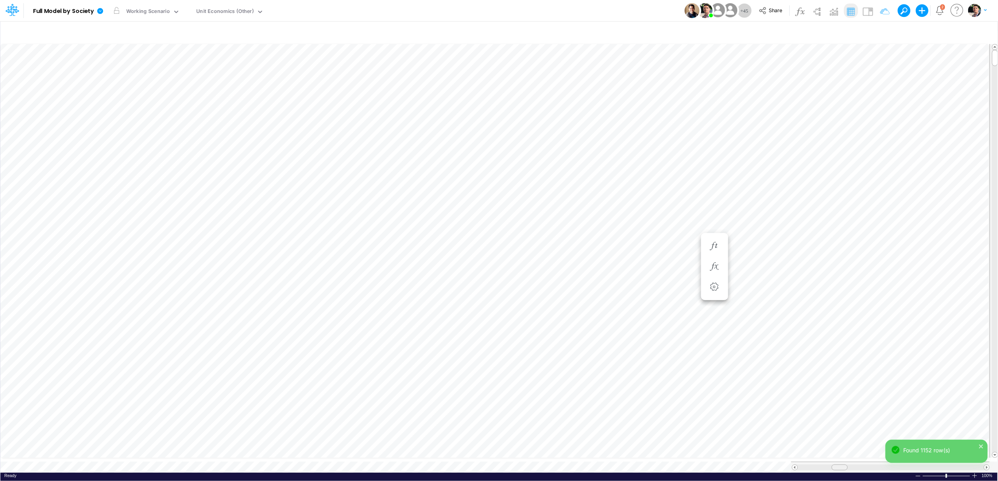
drag, startPoint x: 836, startPoint y: 464, endPoint x: 841, endPoint y: 464, distance: 4.3
click at [841, 465] on span at bounding box center [839, 467] width 5 height 5
click at [902, 31] on div "Search nodes in model" at bounding box center [904, 31] width 56 height 8
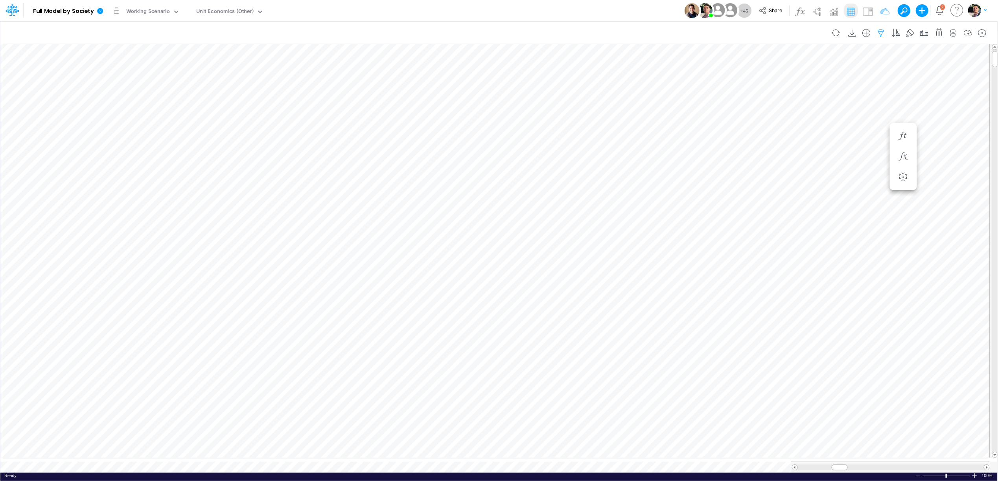
click at [876, 34] on icon "button" at bounding box center [882, 33] width 12 height 8
select select "contains"
click at [826, 111] on input "CC RP" at bounding box center [834, 108] width 53 height 13
type input "PIX / CC RP"
click at [658, 68] on button "Apply" at bounding box center [654, 66] width 21 height 11
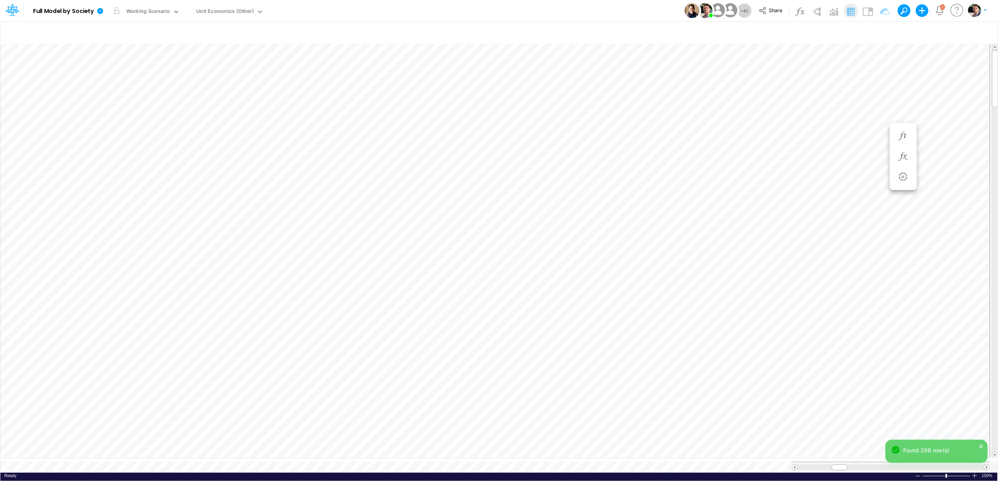
scroll to position [0, 0]
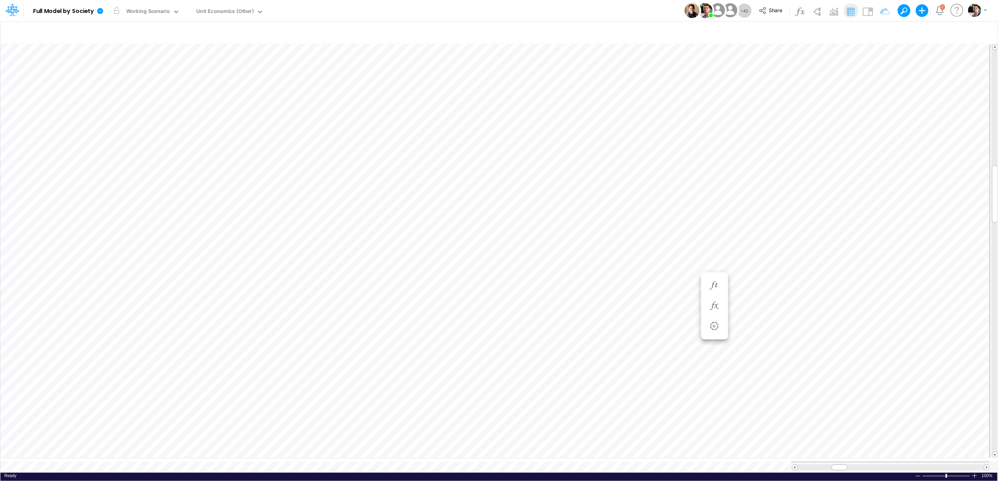
scroll to position [0, 0]
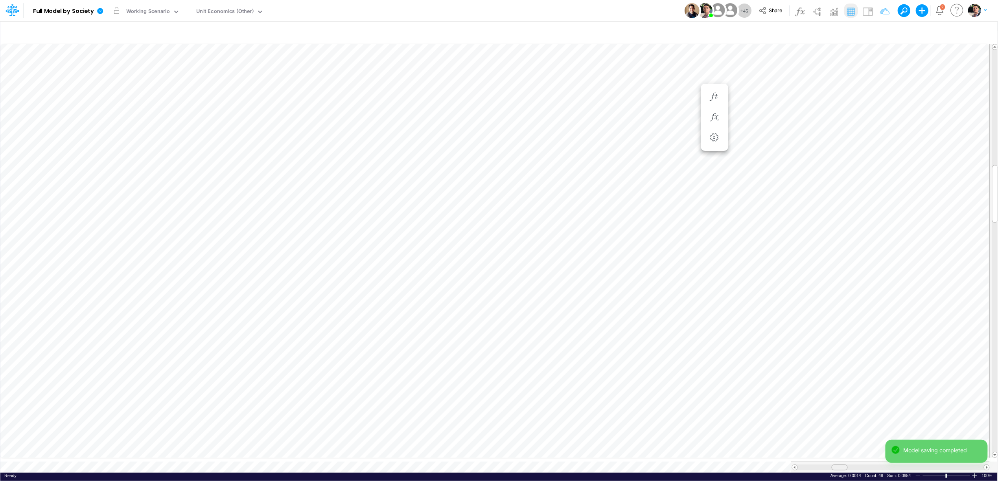
click at [843, 466] on div at bounding box center [840, 468] width 16 height 6
drag, startPoint x: 842, startPoint y: 466, endPoint x: 892, endPoint y: 460, distance: 49.9
click at [892, 462] on div at bounding box center [890, 467] width 199 height 11
drag, startPoint x: 891, startPoint y: 464, endPoint x: 967, endPoint y: 460, distance: 76.0
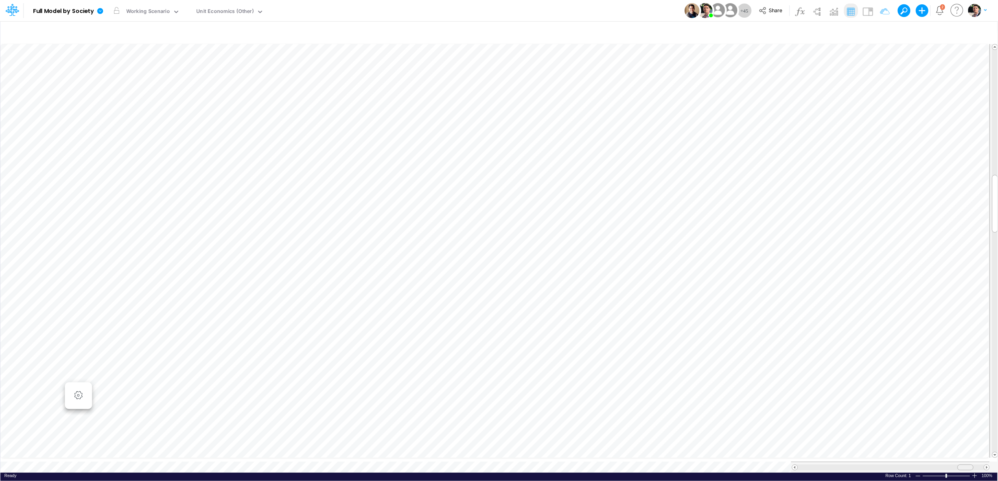
click at [967, 462] on div at bounding box center [890, 467] width 199 height 11
